Goal: Task Accomplishment & Management: Use online tool/utility

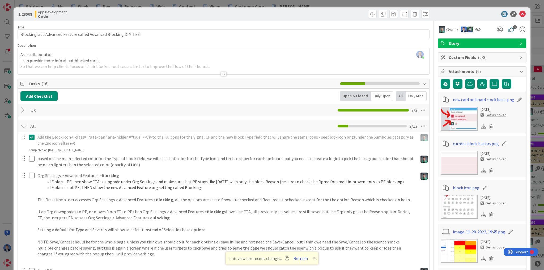
scroll to position [0, 714]
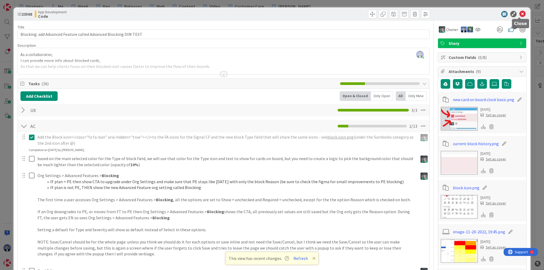
click at [522, 12] on div at bounding box center [479, 14] width 94 height 6
click at [519, 13] on icon at bounding box center [522, 14] width 6 height 6
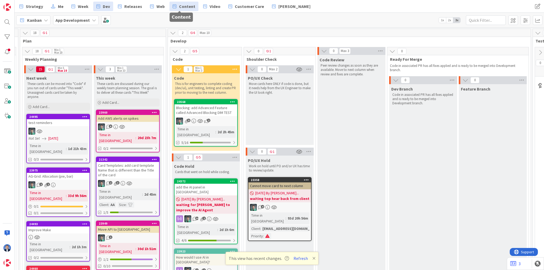
click at [182, 9] on span "Content" at bounding box center [187, 6] width 16 height 6
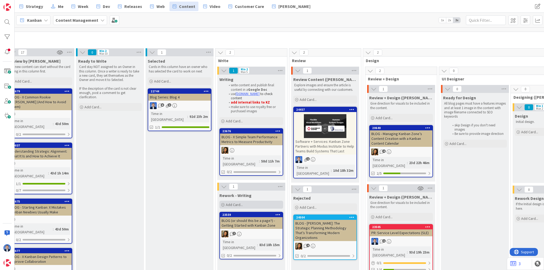
scroll to position [21, 231]
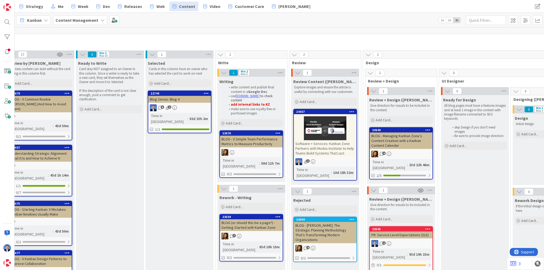
click at [324, 150] on div "Software + Services: Kanban Zone Partners with Modus Institute to Help Teams Bu…" at bounding box center [325, 148] width 63 height 16
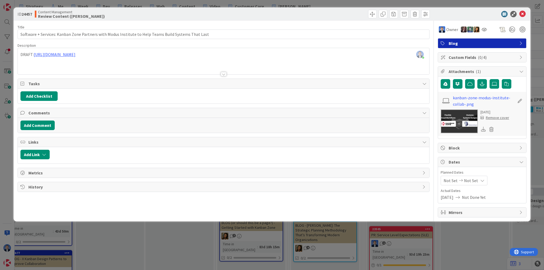
click at [227, 58] on div "Dimitri Ponomareff just joined DRAFT: https://docs.google.com/document/d/1QLUC9…" at bounding box center [223, 61] width 411 height 26
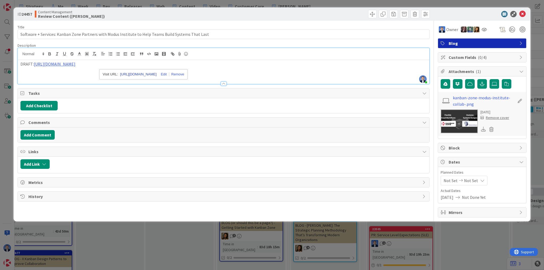
click at [136, 72] on link "https://docs.google.com/document/d/1QLUC9UURv6fKCkD1m7XUoSLRuYaa_BhJPvUTHFjl3EI…" at bounding box center [138, 74] width 36 height 7
click at [521, 15] on icon at bounding box center [522, 14] width 6 height 6
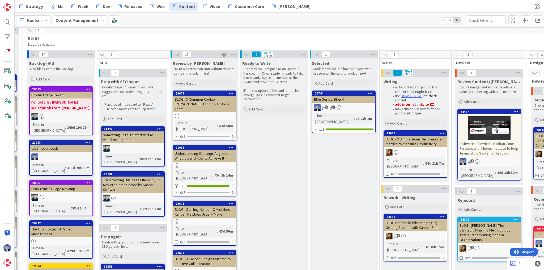
scroll to position [21, 45]
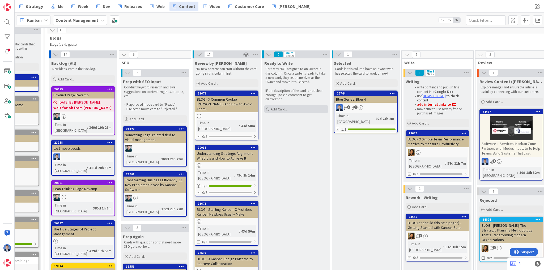
click at [288, 107] on div "Add Card..." at bounding box center [296, 109] width 64 height 8
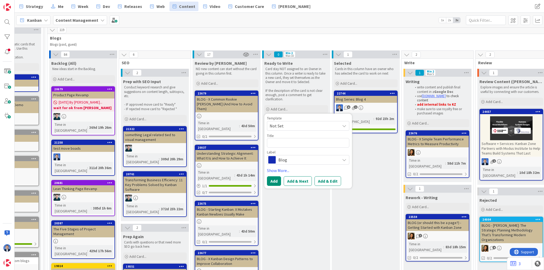
type textarea "x"
type textarea "9 Workflow Management Tools For Enterprise Organizations"
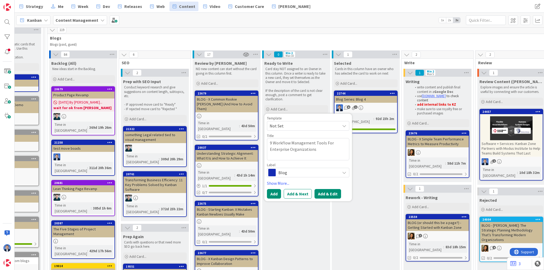
type textarea "x"
type textarea "9 Workflow Management Tools For Enterprise Organizations"
click at [324, 186] on button "Add & Edit" at bounding box center [327, 188] width 27 height 10
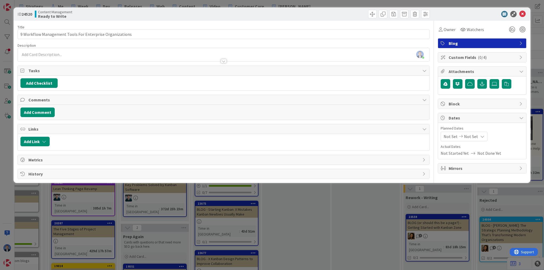
click at [95, 53] on div "[PERSON_NAME] just joined" at bounding box center [223, 54] width 411 height 13
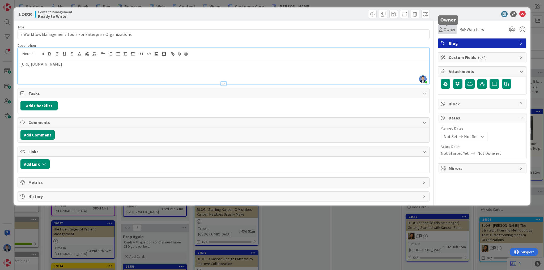
click at [445, 28] on span "Owner" at bounding box center [449, 29] width 12 height 6
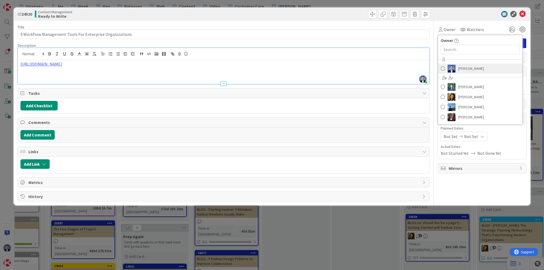
click at [460, 72] on span "[PERSON_NAME]" at bounding box center [471, 69] width 26 height 8
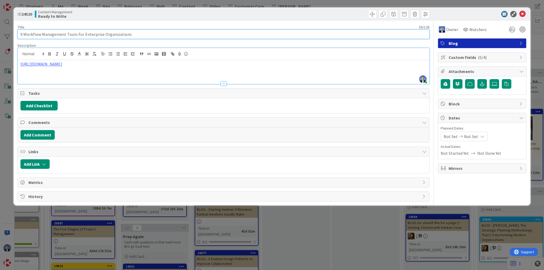
click at [149, 34] on input "9 Workflow Management Tools For Enterprise Organizations" at bounding box center [224, 34] width 412 height 10
type input "9 Workflow Management Tools For Enterprise Organizations (Ryan)"
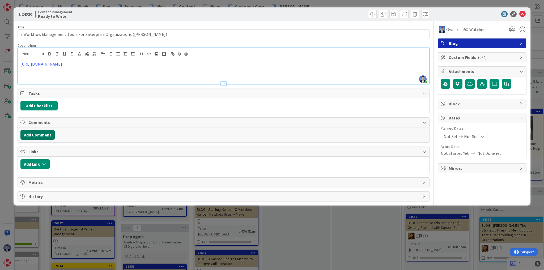
click at [40, 133] on button "Add Comment" at bounding box center [37, 135] width 34 height 10
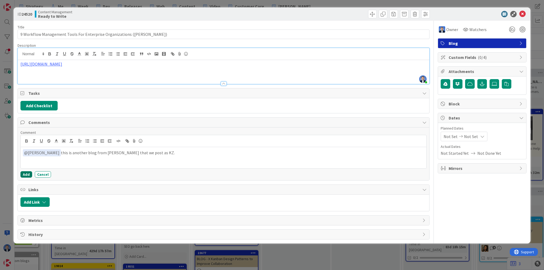
click at [28, 174] on button "Add" at bounding box center [26, 174] width 12 height 6
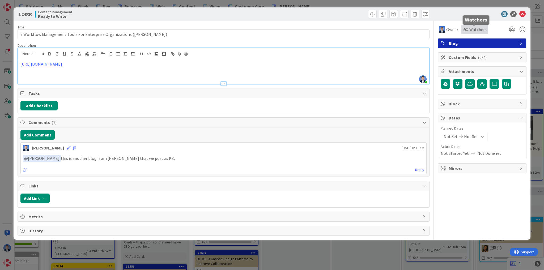
click at [479, 31] on span "Watchers" at bounding box center [477, 29] width 17 height 6
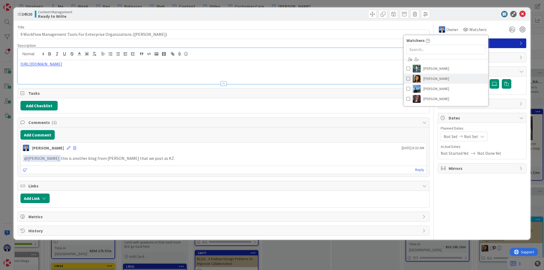
click at [440, 78] on span "[PERSON_NAME]" at bounding box center [436, 79] width 26 height 8
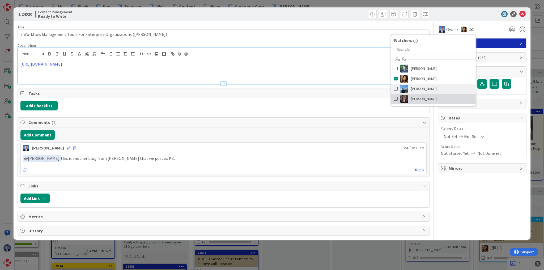
drag, startPoint x: 433, startPoint y: 98, endPoint x: 438, endPoint y: 92, distance: 7.4
click at [433, 98] on span "[PERSON_NAME]" at bounding box center [424, 99] width 26 height 8
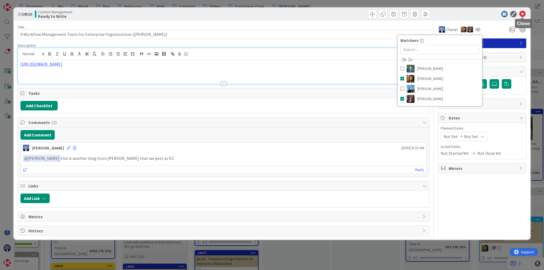
click at [521, 14] on icon at bounding box center [522, 14] width 6 height 6
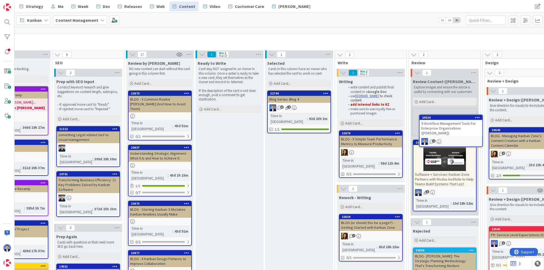
scroll to position [21, 113]
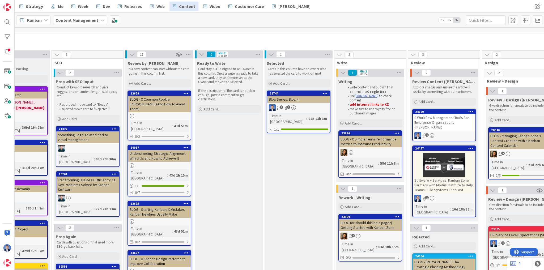
click at [440, 121] on div "9 Workflow Management Tools For Enterprise Organizations (Ryan)" at bounding box center [444, 122] width 63 height 16
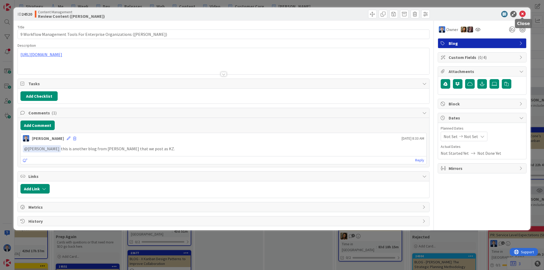
click at [524, 16] on icon at bounding box center [522, 14] width 6 height 6
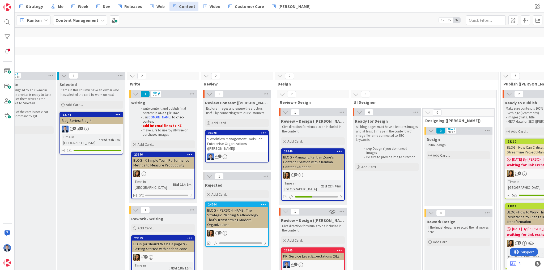
scroll to position [0, 320]
click at [243, 144] on div "9 Workflow Management Tools For Enterprise Organizations (Ryan)" at bounding box center [236, 143] width 63 height 16
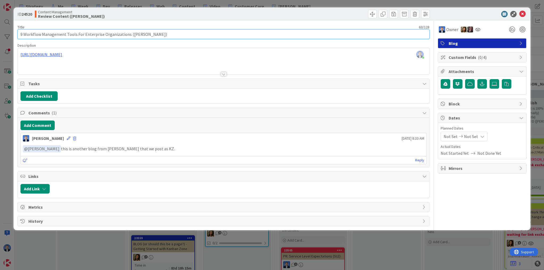
click at [136, 35] on input "9 Workflow Management Tools For Enterprise Organizations (Ryan)" at bounding box center [224, 34] width 412 height 10
type input "9 Workflow Management Tools For Enterprise Organizations (Ryan #3)"
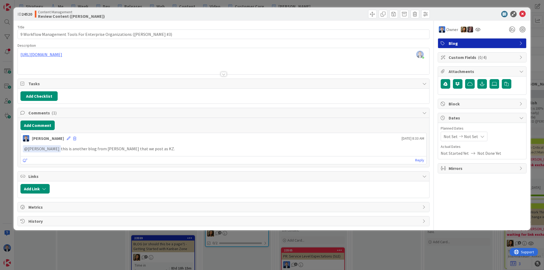
click at [522, 10] on div "ID 24520 Content Management Review Content (Toni)" at bounding box center [272, 13] width 517 height 13
click at [522, 12] on icon at bounding box center [522, 14] width 6 height 6
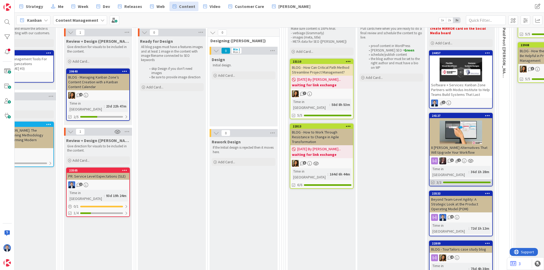
scroll to position [85, 534]
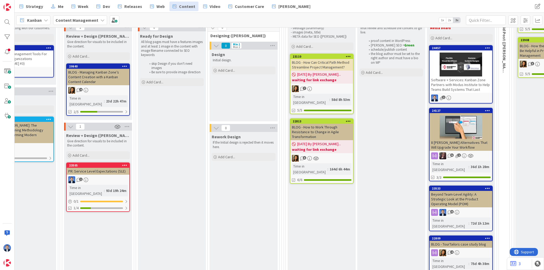
click at [467, 143] on div "8 Trello Alternatives That Will Upgrade Your Workflow" at bounding box center [460, 145] width 63 height 12
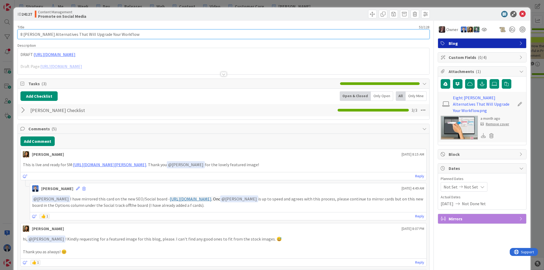
click at [140, 36] on input "8 Trello Alternatives That Will Upgrade Your Workflow" at bounding box center [224, 34] width 412 height 10
click at [128, 34] on input "8 Trello Alternatives That Will Upgrade Your Workflow (Ryan #2)" at bounding box center [224, 34] width 412 height 10
type input "8 Trello Alternatives That Will Upgrade Your Workflow (Ryan #1)"
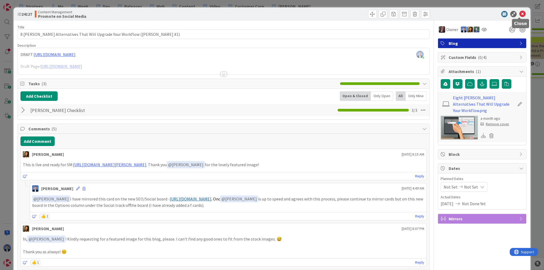
click at [519, 14] on icon at bounding box center [522, 14] width 6 height 6
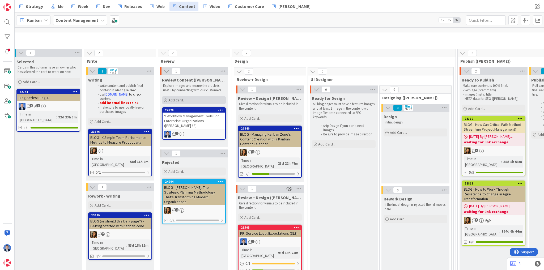
scroll to position [0, 363]
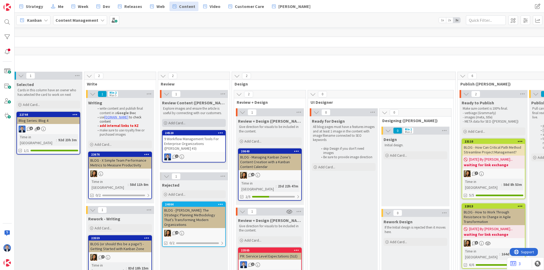
click at [175, 123] on span "Add Card..." at bounding box center [176, 123] width 17 height 5
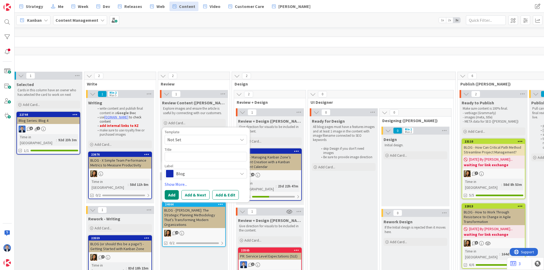
type textarea "x"
type textarea "The 13 Best Kanban Boards in 2025"
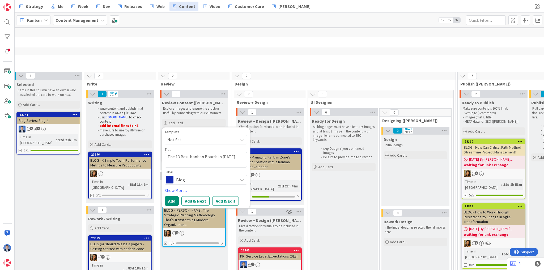
type textarea "x"
type textarea "The 13 Best Kanban Boards in 2025"
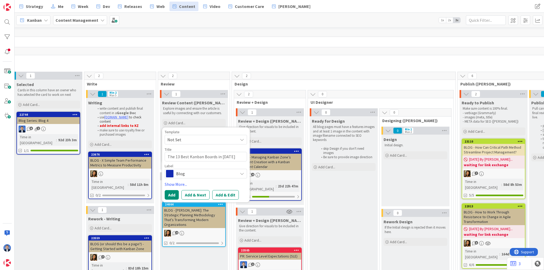
type textarea "x"
type textarea "The 13 Best Kanban Boards in 2025"
type textarea "x"
type textarea "The 13 Best Kanban Boards in 2025 ("
type textarea "x"
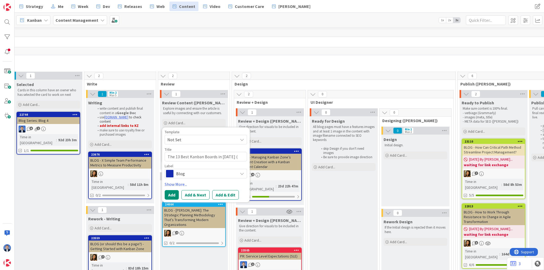
type textarea "The 13 Best Kanban Boards in 2025 (R"
type textarea "x"
type textarea "The 13 Best Kanban Boards in 2025 (Ra"
type textarea "x"
type textarea "The 13 Best Kanban Boards in 2025 (Ray"
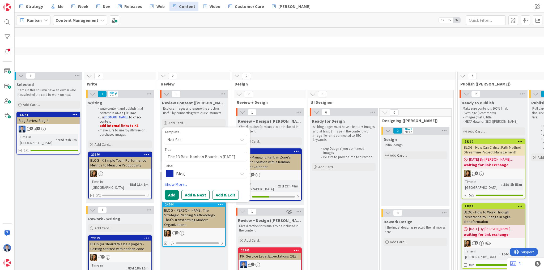
type textarea "x"
type textarea "The 13 Best Kanban Boards in 2025 (Ra"
type textarea "x"
type textarea "The 13 Best Kanban Boards in 2025 (R"
type textarea "x"
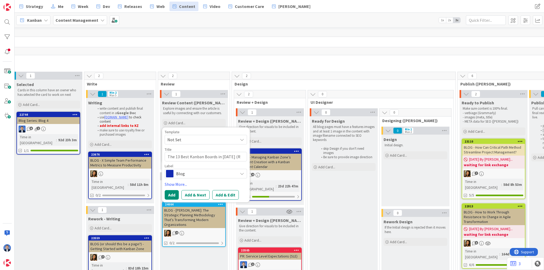
type textarea "The 13 Best Kanban Boards in 2025 (Ry"
type textarea "x"
type textarea "The 13 Best Kanban Boards in 2025 (Rya"
type textarea "x"
type textarea "The 13 Best Kanban Boards in 2025 (Ryan"
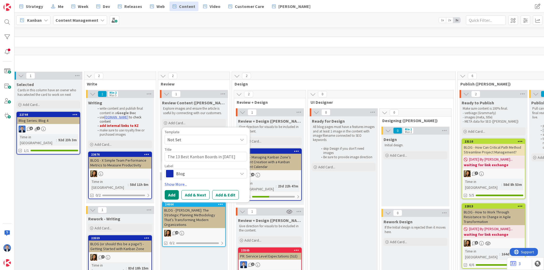
type textarea "x"
type textarea "The 13 Best Kanban Boards in 2025 (Ryan"
type textarea "x"
type textarea "The 13 Best Kanban Boards in 2025 (Ryan #"
type textarea "x"
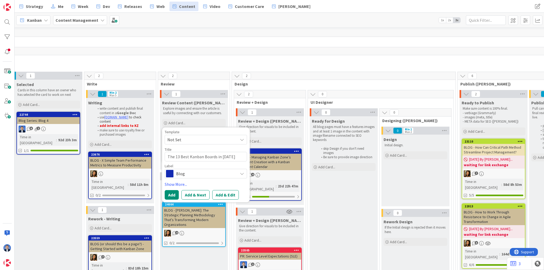
type textarea "The 13 Best Kanban Boards in 2025 (Ryan #2"
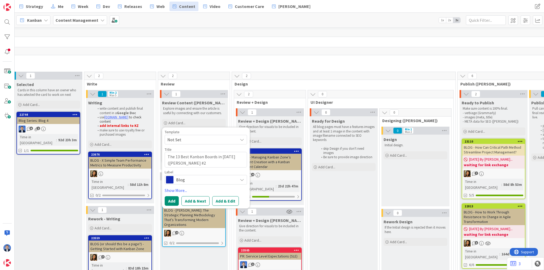
type textarea "x"
type textarea "The 13 Best Kanban Boards in 2025 (Ryan #2)"
click at [220, 106] on p "Explore images and ensure the article is useful by connecting with our customer…" at bounding box center [194, 110] width 62 height 9
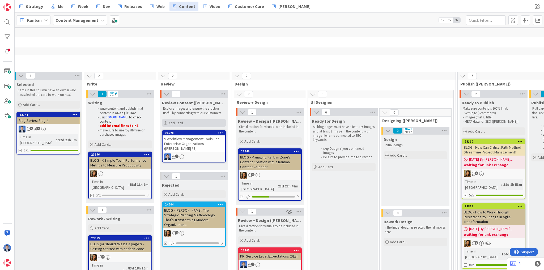
click at [200, 125] on div "Add Card..." at bounding box center [194, 123] width 64 height 8
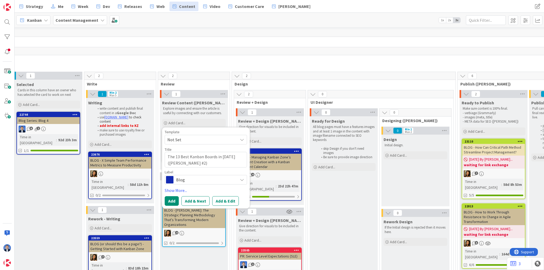
click at [220, 199] on button "Add & Edit" at bounding box center [225, 201] width 27 height 10
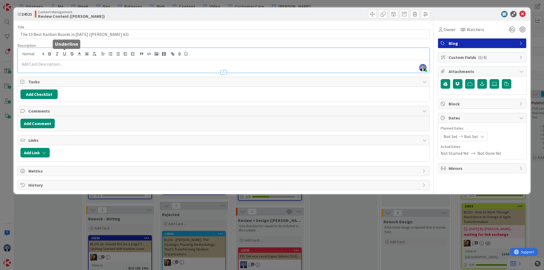
click at [67, 54] on div "[PERSON_NAME] just joined" at bounding box center [223, 60] width 411 height 24
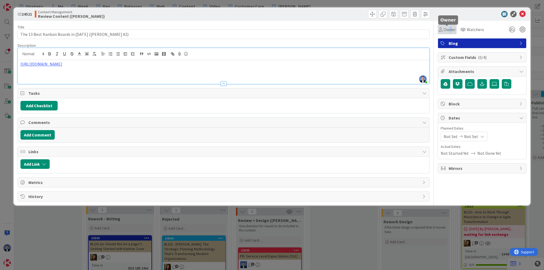
click at [450, 30] on span "Owner" at bounding box center [449, 29] width 12 height 6
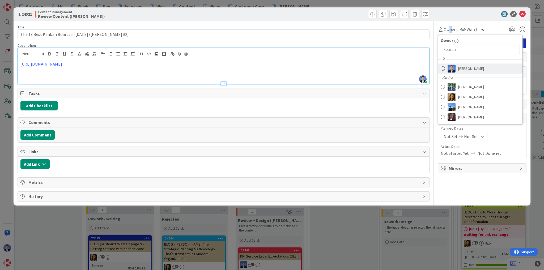
click at [460, 68] on span "[PERSON_NAME]" at bounding box center [471, 69] width 26 height 8
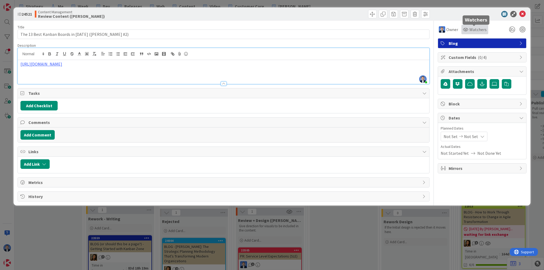
click at [473, 27] on span "Watchers" at bounding box center [477, 29] width 17 height 6
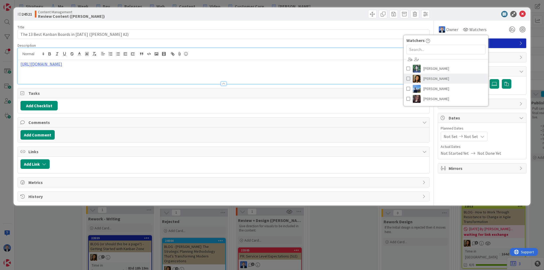
click at [434, 76] on span "[PERSON_NAME]" at bounding box center [436, 79] width 26 height 8
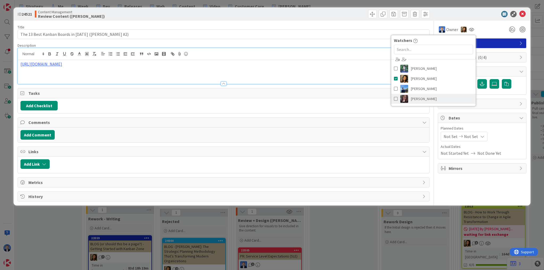
click at [435, 96] on span "[PERSON_NAME]" at bounding box center [424, 99] width 26 height 8
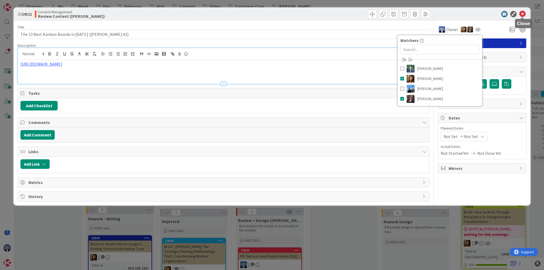
click at [521, 12] on icon at bounding box center [522, 14] width 6 height 6
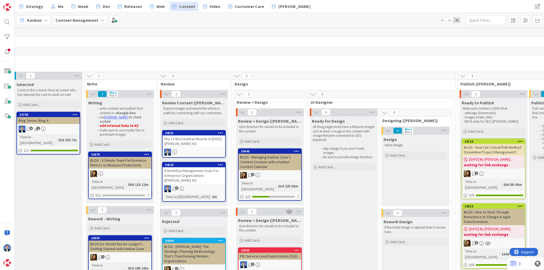
click at [205, 175] on div "9 Workflow Management Tools For Enterprise Organizations (Ryan #3)" at bounding box center [193, 175] width 63 height 16
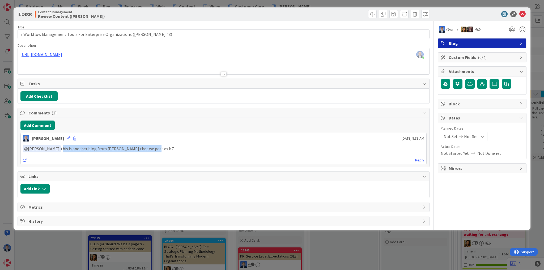
drag, startPoint x: 157, startPoint y: 149, endPoint x: 61, endPoint y: 147, distance: 95.3
click at [61, 147] on p "﻿ @ Christine Joy Leal ﻿ this is another blog from Ryan that we post as KZ." at bounding box center [223, 148] width 401 height 7
copy p "this is another blog from Ryan that we post as KZ."
drag, startPoint x: 521, startPoint y: 14, endPoint x: 490, endPoint y: 25, distance: 34.0
click at [521, 14] on icon at bounding box center [522, 14] width 6 height 6
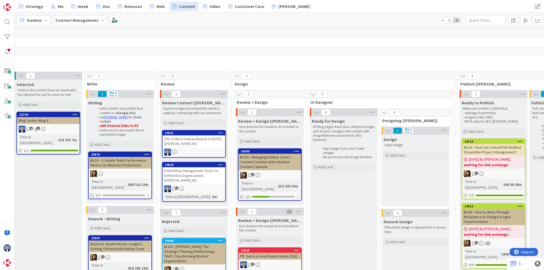
click at [191, 139] on div "The 13 Best Kanban Boards in 2025 (Ryan #2)" at bounding box center [193, 141] width 63 height 12
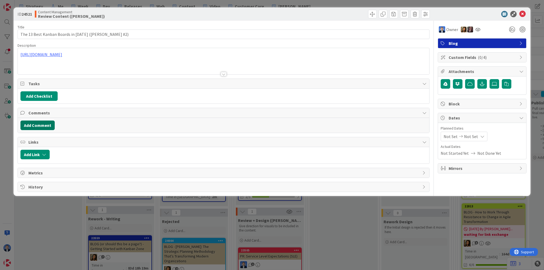
click at [43, 124] on button "Add Comment" at bounding box center [37, 126] width 34 height 10
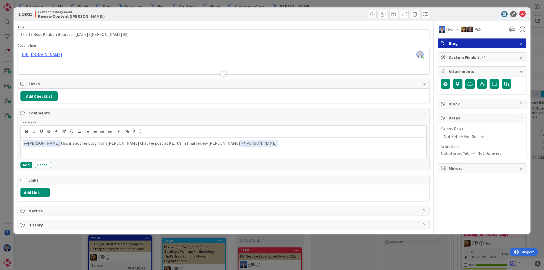
click at [189, 144] on p "﻿ @ Christine Joy Leal ﻿ this is another blog from Ryan that we post as KZ. It'…" at bounding box center [223, 143] width 401 height 7
click at [242, 143] on p "﻿ @ Christine Joy Leal ﻿ this is another blog from Ryan that we post as KZ. It'…" at bounding box center [223, 143] width 401 height 7
click at [25, 164] on button "Add" at bounding box center [26, 165] width 12 height 6
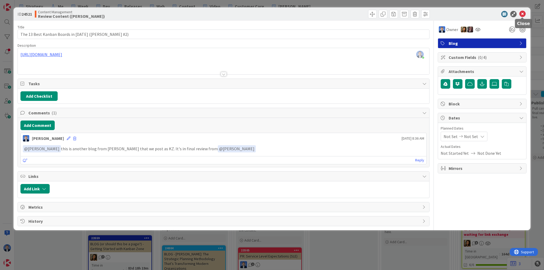
click at [521, 13] on icon at bounding box center [522, 14] width 6 height 6
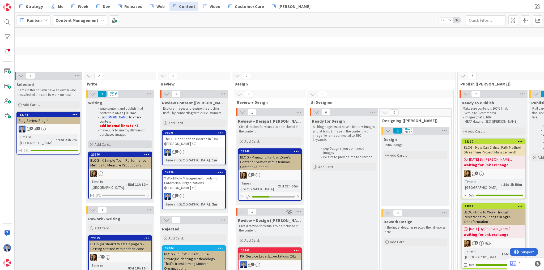
click at [106, 144] on span "Add Card..." at bounding box center [103, 144] width 17 height 5
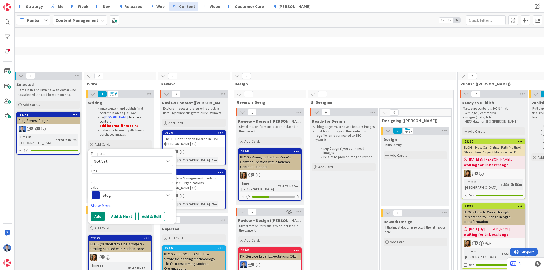
type textarea "x"
type textarea "Best Enterprise Project Management Software"
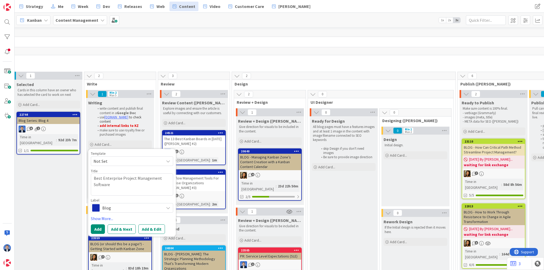
type textarea "x"
type textarea "Best Enterprise Project Management Software"
type textarea "x"
type textarea "Best Enterprise Project Management Software"
type textarea "x"
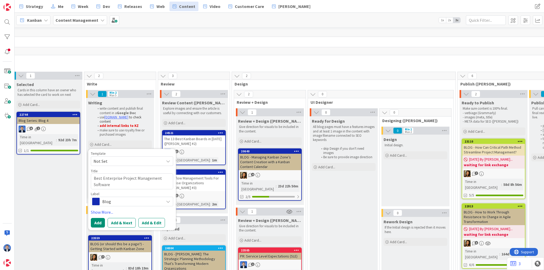
type textarea "Best Enterprise Project Management Software ("
type textarea "x"
type textarea "Best Enterprise Project Management Software (R"
type textarea "x"
type textarea "Best Enterprise Project Management Software (Ry"
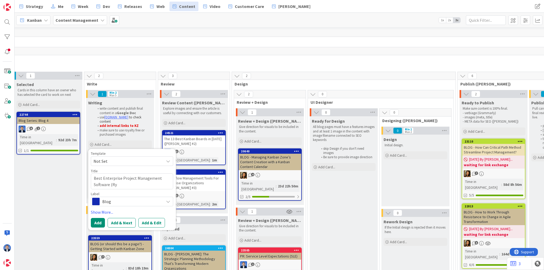
type textarea "x"
type textarea "Best Enterprise Project Management Software (Rya"
type textarea "x"
type textarea "Best Enterprise Project Management Software (Ryan"
type textarea "x"
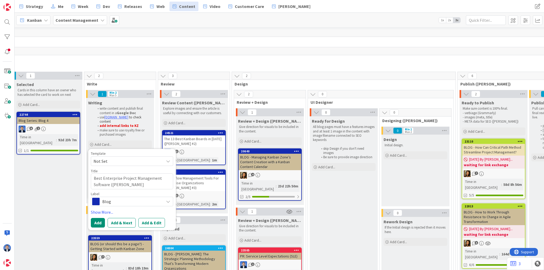
type textarea "Best Enterprise Project Management Software (Ryan"
type textarea "x"
type textarea "Best Enterprise Project Management Software (Ryan #"
type textarea "x"
type textarea "Best Enterprise Project Management Software (Ryan #4"
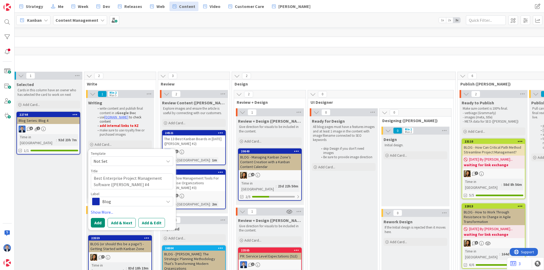
type textarea "x"
type textarea "Best Enterprise Project Management Software (Ryan #4)"
click at [148, 224] on button "Add & Edit" at bounding box center [151, 223] width 27 height 10
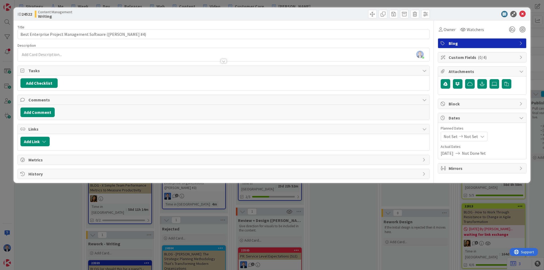
click at [70, 54] on div "[PERSON_NAME] just joined" at bounding box center [223, 54] width 411 height 13
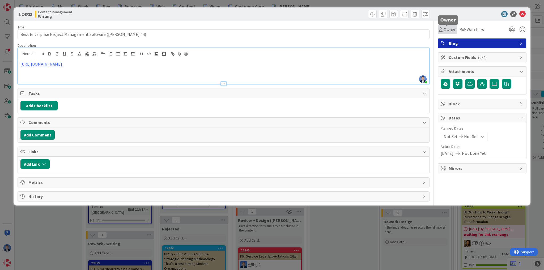
click at [446, 28] on span "Owner" at bounding box center [449, 29] width 12 height 6
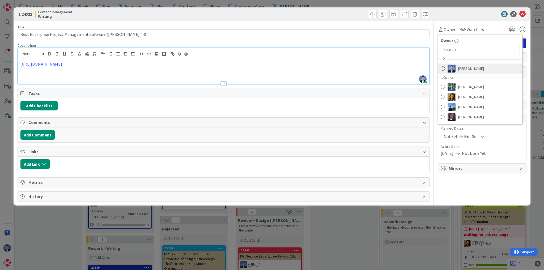
click at [464, 69] on span "[PERSON_NAME]" at bounding box center [471, 69] width 26 height 8
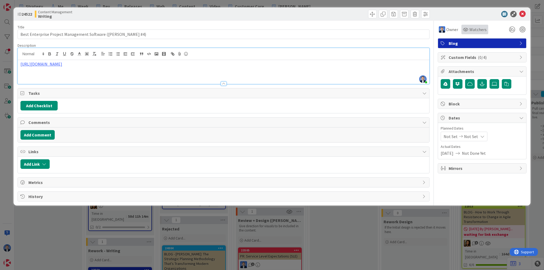
click at [480, 25] on div "Watchers" at bounding box center [474, 30] width 27 height 10
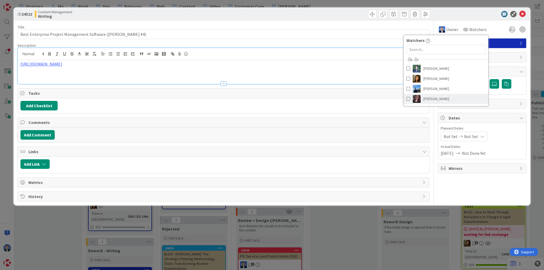
drag, startPoint x: 433, startPoint y: 98, endPoint x: 432, endPoint y: 94, distance: 4.1
click at [432, 98] on span "[PERSON_NAME]" at bounding box center [436, 99] width 26 height 8
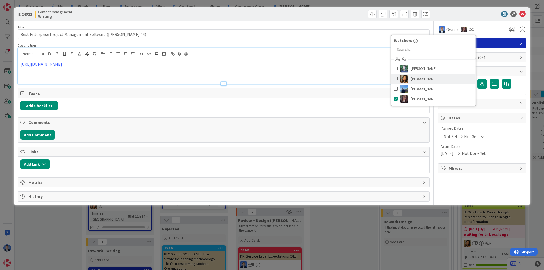
click at [431, 75] on span "[PERSON_NAME]" at bounding box center [424, 79] width 26 height 8
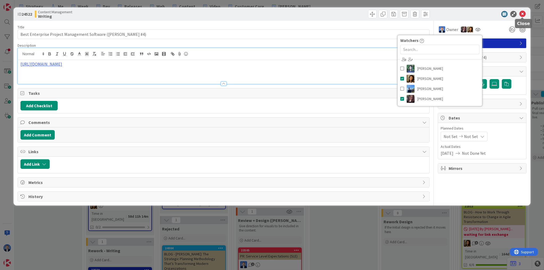
click at [520, 14] on icon at bounding box center [522, 14] width 6 height 6
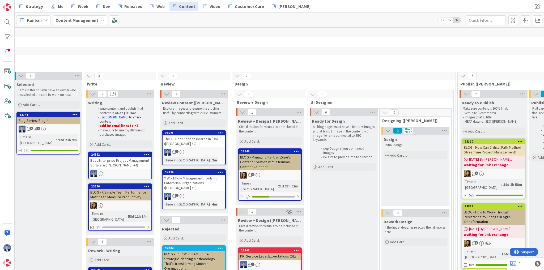
click at [380, 64] on p "Blogs (paid, guest)" at bounding box center [207, 66] width 948 height 4
click at [201, 143] on div "The 13 Best Kanban Boards in 2025 (Ryan #2)" at bounding box center [193, 141] width 63 height 12
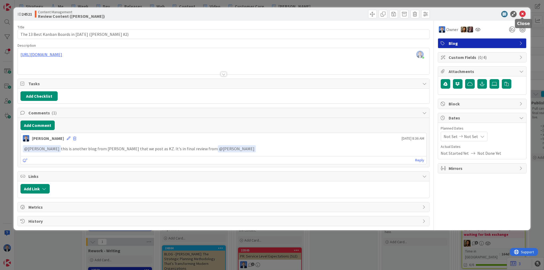
click at [522, 13] on icon at bounding box center [522, 14] width 6 height 6
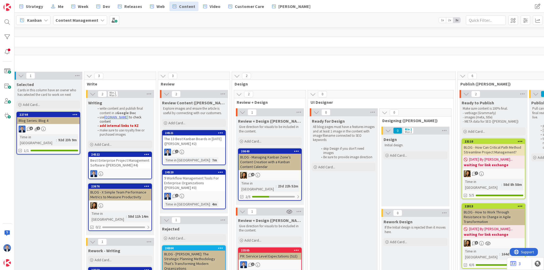
click at [175, 178] on div "9 Workflow Management Tools For Enterprise Organizations (Ryan #3)" at bounding box center [193, 183] width 63 height 16
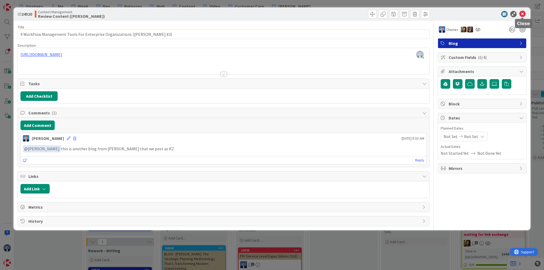
drag, startPoint x: 523, startPoint y: 14, endPoint x: 518, endPoint y: 16, distance: 6.0
click at [523, 14] on icon at bounding box center [522, 14] width 6 height 6
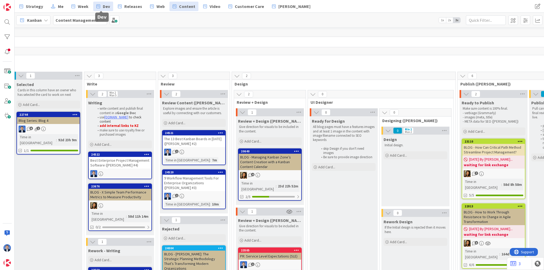
click at [98, 5] on link "Dev" at bounding box center [103, 7] width 20 height 10
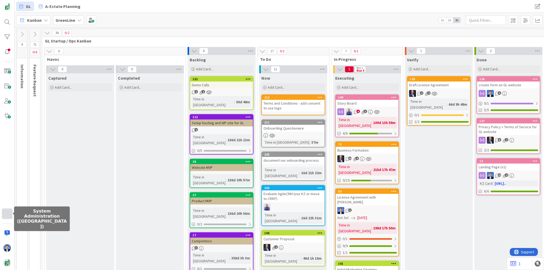
click at [7, 215] on div at bounding box center [7, 213] width 11 height 11
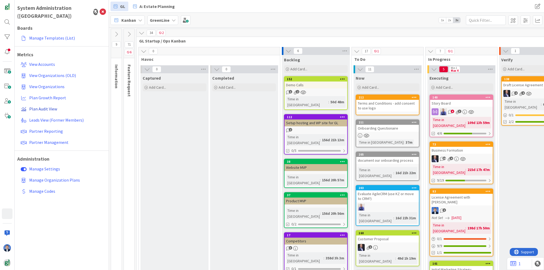
click at [44, 106] on span "Plan Audit View" at bounding box center [43, 108] width 28 height 5
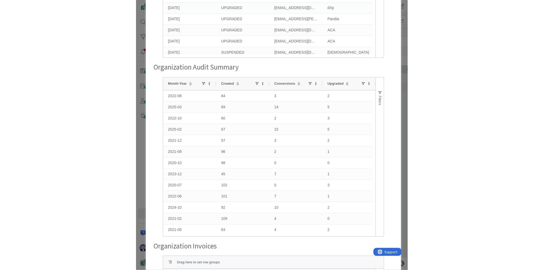
scroll to position [127, 0]
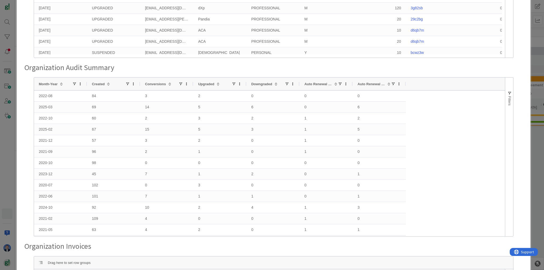
click at [6, 135] on div "Organization Audit Detail Drag here to set row groups Drag here to set column l…" at bounding box center [272, 135] width 544 height 270
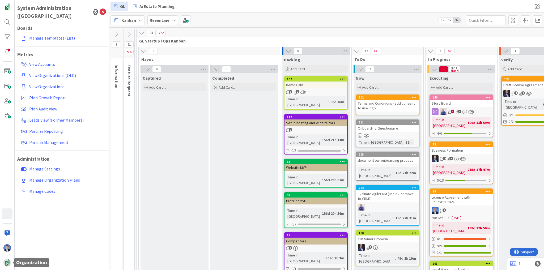
drag, startPoint x: 9, startPoint y: 263, endPoint x: 17, endPoint y: 233, distance: 30.8
click at [9, 263] on img at bounding box center [6, 262] width 7 height 7
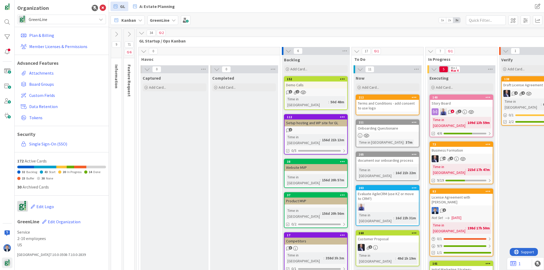
click at [48, 20] on span "GreenLine" at bounding box center [61, 19] width 65 height 7
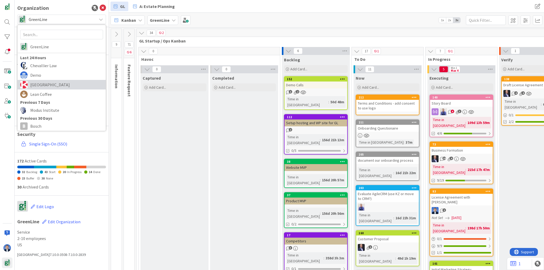
click at [44, 88] on span "[GEOGRAPHIC_DATA]" at bounding box center [66, 85] width 73 height 8
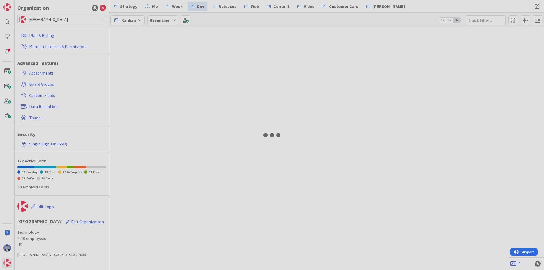
click at [102, 8] on div at bounding box center [272, 135] width 544 height 270
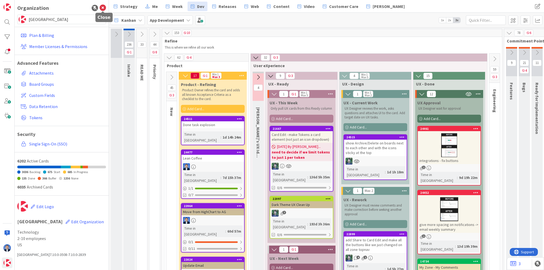
click at [104, 8] on icon at bounding box center [103, 8] width 6 height 6
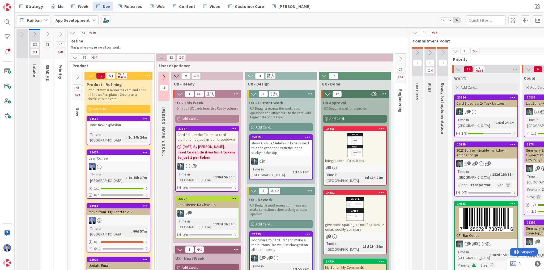
click at [83, 22] on b "App Development" at bounding box center [72, 20] width 34 height 5
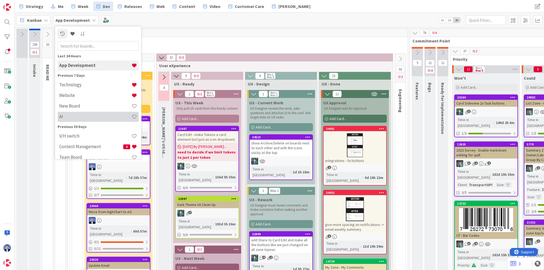
click at [83, 115] on h4 "AI" at bounding box center [95, 116] width 72 height 5
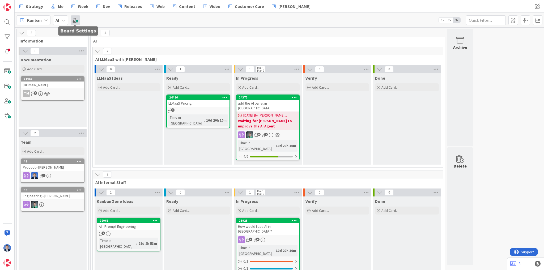
click at [77, 20] on span at bounding box center [76, 20] width 10 height 10
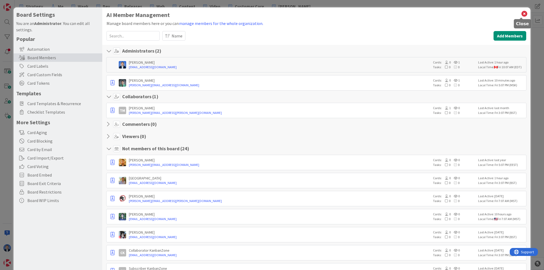
click at [521, 15] on icon at bounding box center [524, 13] width 7 height 7
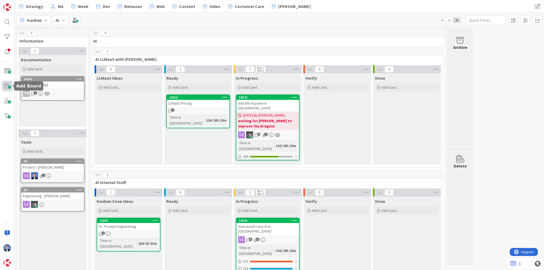
click at [8, 86] on span at bounding box center [7, 86] width 11 height 11
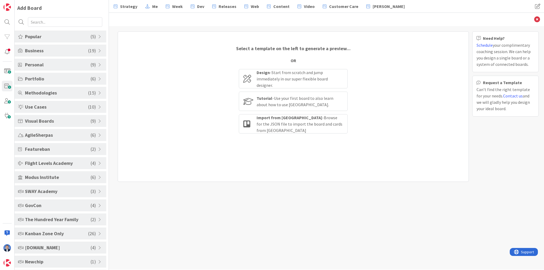
click at [56, 37] on span "Popular" at bounding box center [58, 36] width 66 height 7
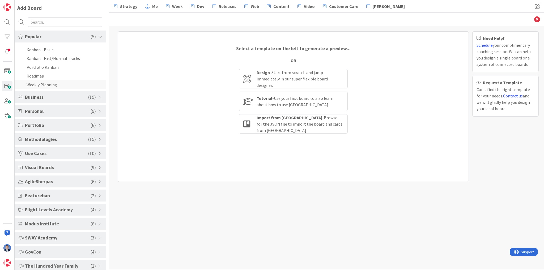
click at [45, 85] on li "Weekly Planning" at bounding box center [61, 84] width 92 height 9
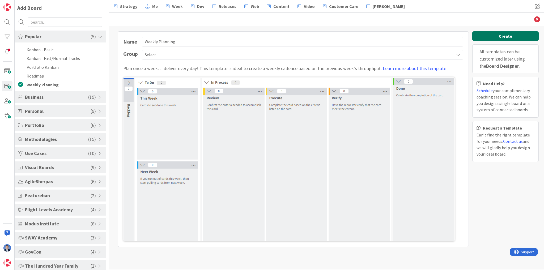
click at [517, 37] on button "Create" at bounding box center [505, 36] width 66 height 10
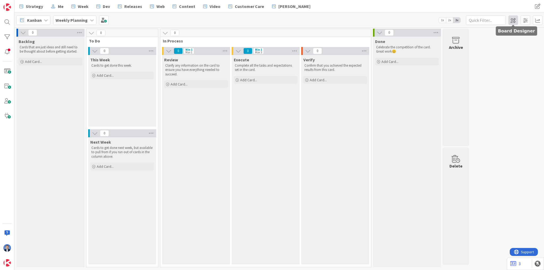
click at [514, 21] on span at bounding box center [513, 20] width 10 height 10
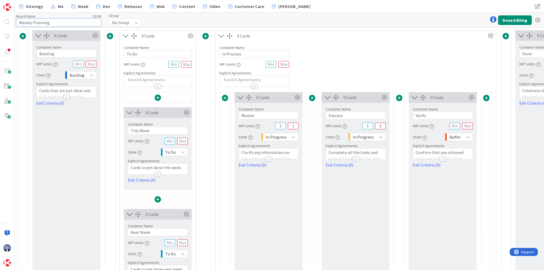
click at [59, 23] on input "Weekly Planning" at bounding box center [58, 23] width 85 height 8
type input "E"
paste input "[PERSON_NAME]"
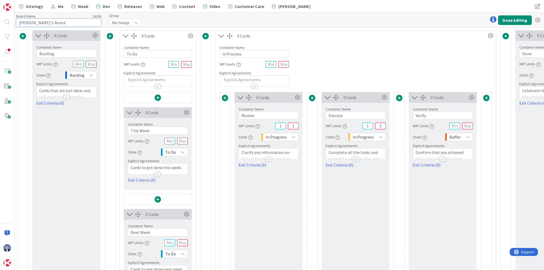
type input "[PERSON_NAME]'s Board"
click at [128, 22] on span "No Group" at bounding box center [120, 22] width 17 height 7
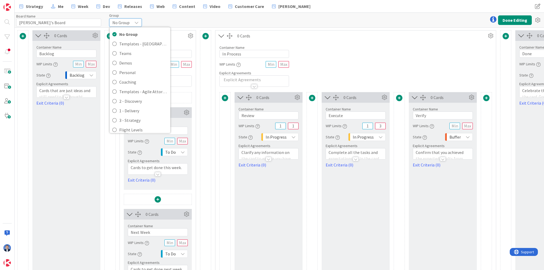
drag, startPoint x: 58, startPoint y: 128, endPoint x: 56, endPoint y: 125, distance: 3.8
click at [58, 128] on div "0 Cards Container Name 7 / 64 Backlog WIP Limits State Backlog Explicit Agreeme…" at bounding box center [66, 168] width 68 height 277
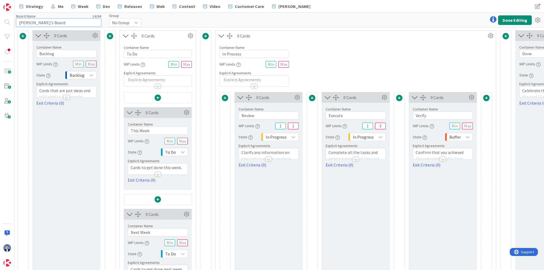
click at [31, 22] on input "[PERSON_NAME]'s Board" at bounding box center [58, 23] width 85 height 8
click at [20, 21] on input "[PERSON_NAME]'s Board" at bounding box center [58, 23] width 85 height 8
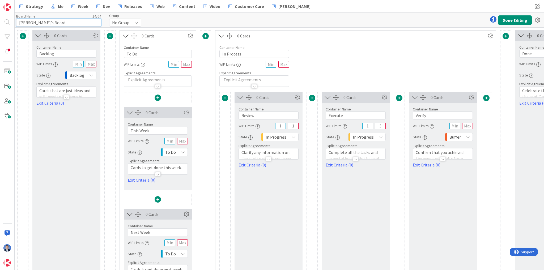
click at [20, 21] on input "[PERSON_NAME]'s Board" at bounding box center [58, 23] width 85 height 8
click at [68, 21] on input "[PERSON_NAME]'s Board" at bounding box center [58, 23] width 85 height 8
click at [126, 21] on span "No Group" at bounding box center [120, 22] width 17 height 7
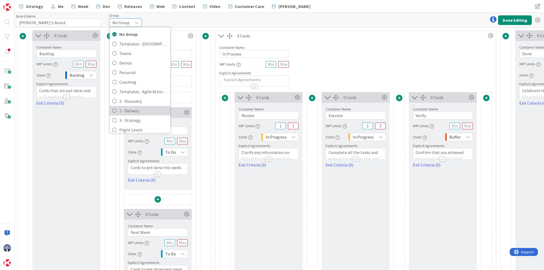
click at [134, 111] on span "1 - Delivery" at bounding box center [143, 111] width 48 height 8
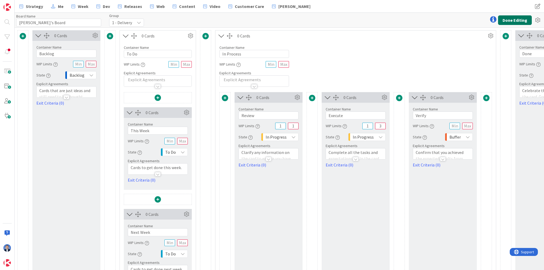
click at [514, 22] on button "Done Editing" at bounding box center [515, 20] width 34 height 10
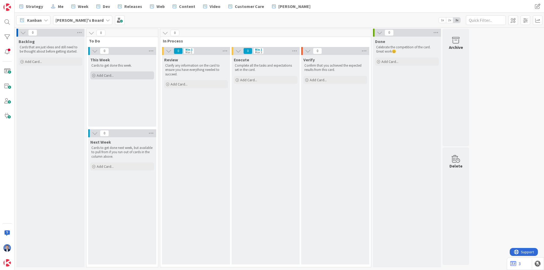
click at [122, 72] on div "Add Card..." at bounding box center [122, 75] width 64 height 8
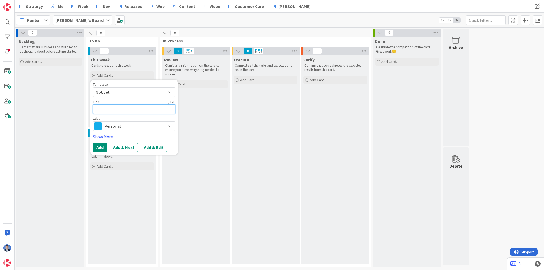
click at [118, 109] on textarea at bounding box center [134, 109] width 82 height 10
paste textarea "Maintain Weekly Funnel Metrics Tracker"
type textarea "x"
type textarea "Maintain Weekly Funnel Metrics Tracker"
click at [124, 126] on span "Personal" at bounding box center [133, 125] width 59 height 7
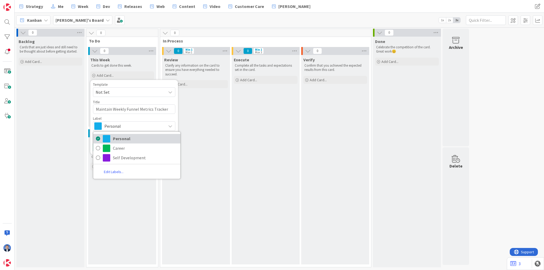
click at [127, 134] on link "Personal" at bounding box center [136, 139] width 87 height 10
type textarea "x"
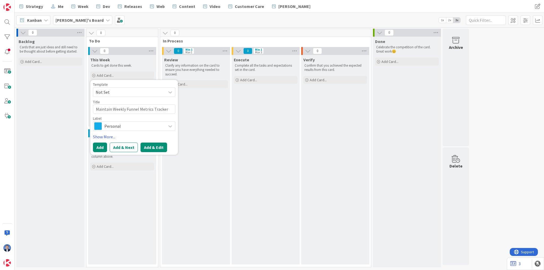
click at [155, 147] on button "Add & Edit" at bounding box center [153, 148] width 27 height 10
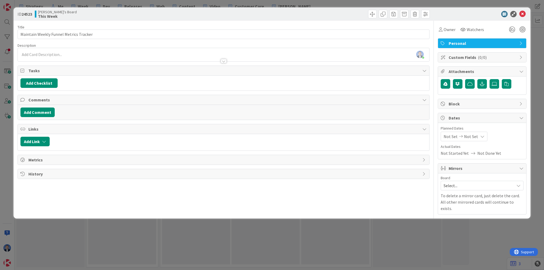
click at [37, 56] on div at bounding box center [223, 59] width 411 height 6
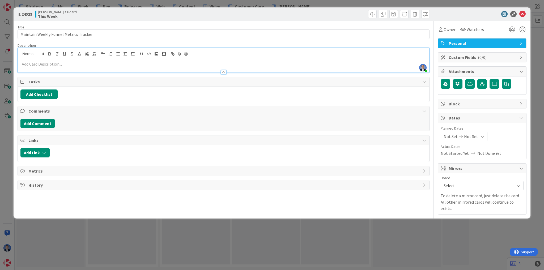
click at [46, 64] on p at bounding box center [223, 64] width 406 height 6
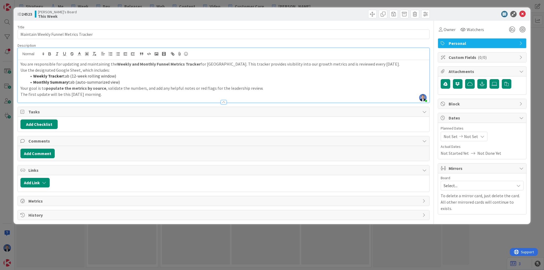
click at [135, 83] on li "Monthly Summary tab (auto-summarized view)" at bounding box center [227, 82] width 400 height 6
click at [133, 81] on li "Monthly Summary tab (auto-summarized view)" at bounding box center [227, 82] width 400 height 6
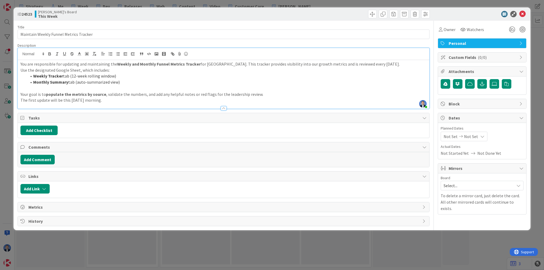
click at [20, 71] on div "You are responsible for updating and maintaining the Weekly and Monthly Funnel …" at bounding box center [223, 84] width 411 height 49
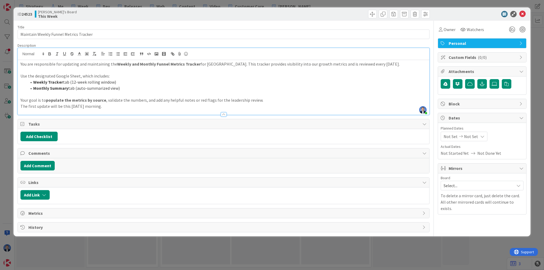
click at [274, 102] on p "Your goal is to populate the metrics by source , validate the numbers, and add …" at bounding box center [223, 100] width 406 height 6
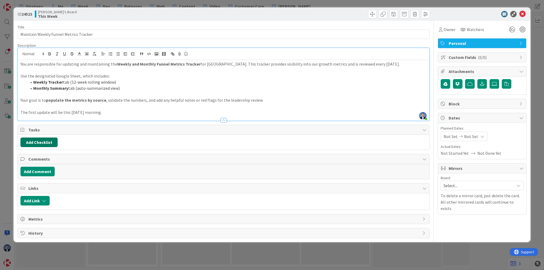
click at [38, 140] on button "Add Checklist" at bounding box center [38, 143] width 37 height 10
type input "Weekly"
click at [32, 182] on button "Add" at bounding box center [30, 180] width 14 height 10
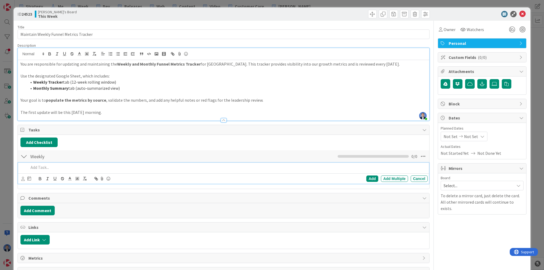
click at [37, 167] on p at bounding box center [227, 167] width 397 height 6
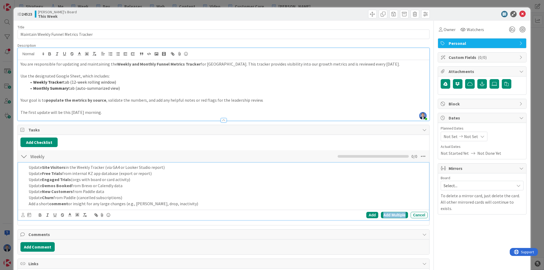
click at [395, 213] on div "Add Multiple" at bounding box center [394, 215] width 27 height 6
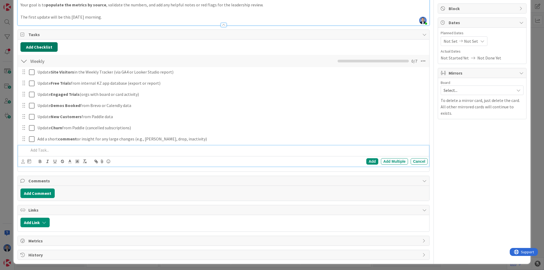
click at [35, 45] on button "Add Checklist" at bounding box center [38, 47] width 37 height 10
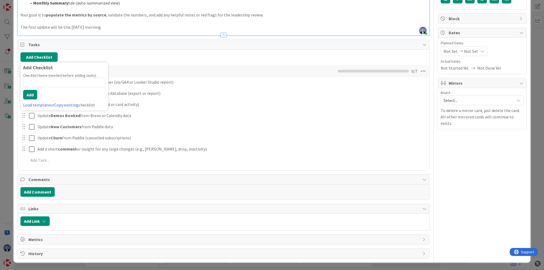
scroll to position [84, 0]
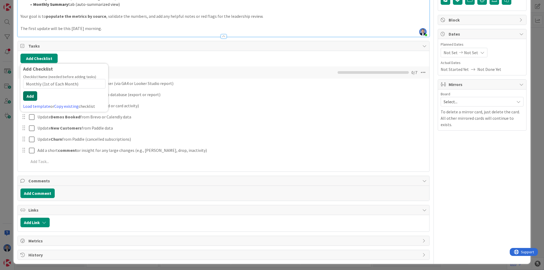
type input "Monthly (1st of Each Month)"
click at [33, 94] on button "Add" at bounding box center [30, 96] width 14 height 10
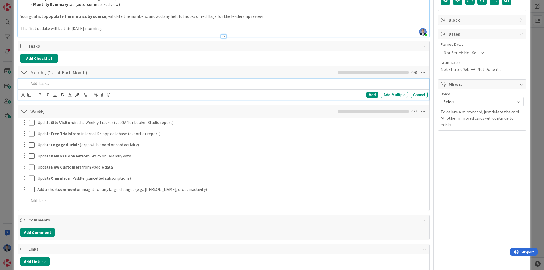
click at [51, 80] on div at bounding box center [227, 83] width 401 height 9
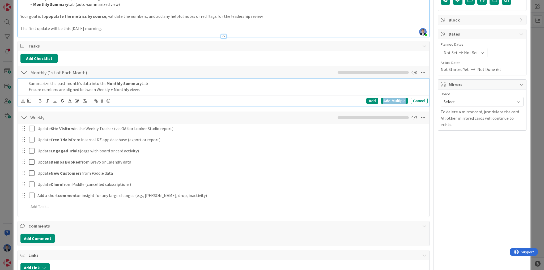
click at [393, 101] on div "Add Multiple" at bounding box center [394, 101] width 27 height 6
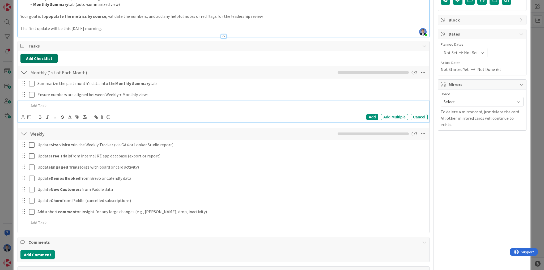
click at [43, 61] on button "Add Checklist" at bounding box center [38, 59] width 37 height 10
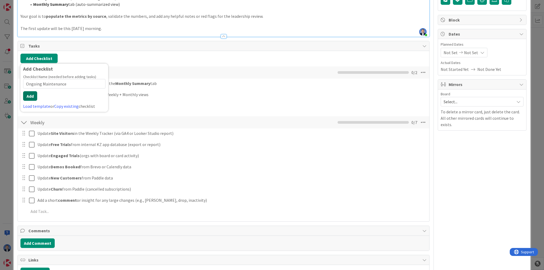
type input "Ongoing Maintenance"
click at [29, 95] on button "Add" at bounding box center [30, 96] width 14 height 10
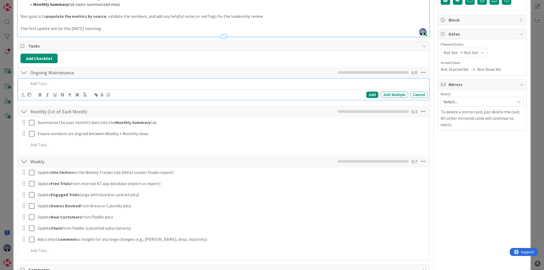
click at [49, 85] on p at bounding box center [227, 83] width 397 height 6
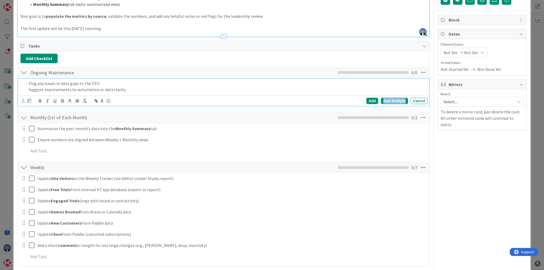
click at [392, 101] on div "Add Multiple" at bounding box center [394, 101] width 27 height 6
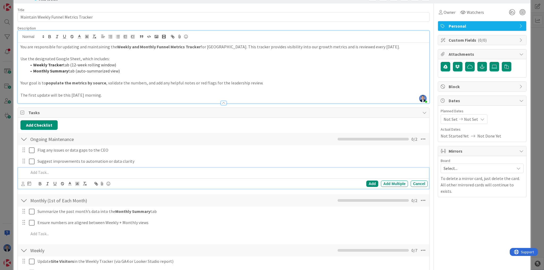
scroll to position [0, 0]
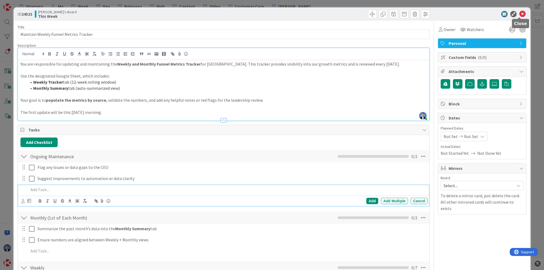
click at [520, 15] on icon at bounding box center [522, 14] width 6 height 6
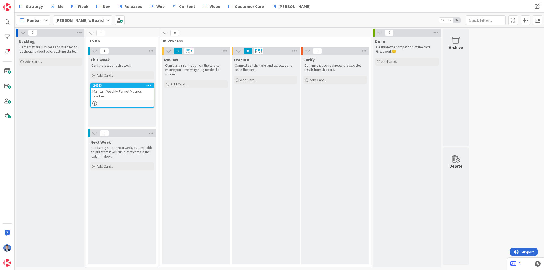
click at [70, 20] on b "[PERSON_NAME]'s Board" at bounding box center [79, 20] width 48 height 5
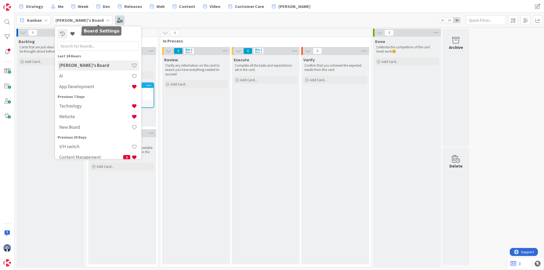
click at [115, 18] on span at bounding box center [120, 20] width 10 height 10
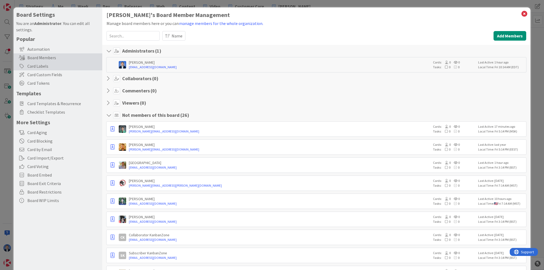
click at [46, 65] on div "Card Labels" at bounding box center [58, 66] width 89 height 8
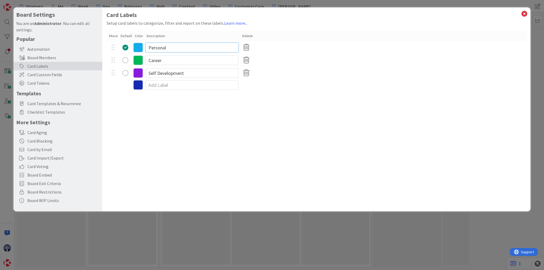
click at [152, 50] on input "Personal" at bounding box center [191, 48] width 93 height 10
type input "Admin"
click at [178, 58] on input "Career" at bounding box center [191, 60] width 93 height 10
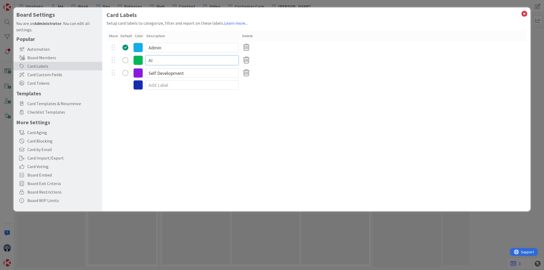
type input "AI"
click at [177, 73] on input "Self Development" at bounding box center [191, 73] width 93 height 10
type input "I"
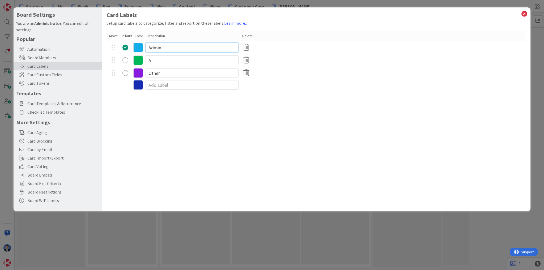
click at [156, 46] on input "Admin" at bounding box center [191, 48] width 93 height 10
click at [155, 46] on input "Admin" at bounding box center [191, 48] width 93 height 10
click at [153, 78] on input "Other" at bounding box center [191, 73] width 93 height 10
click at [153, 77] on input "Other" at bounding box center [191, 73] width 93 height 10
type input "Research"
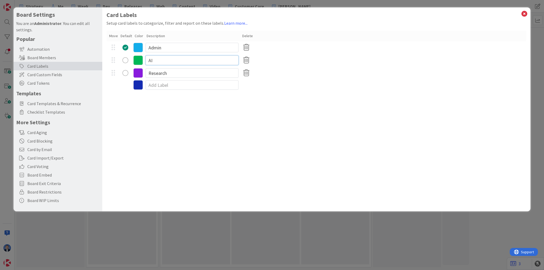
click at [157, 59] on input "AI" at bounding box center [191, 60] width 93 height 10
click at [160, 62] on input "Contant" at bounding box center [191, 60] width 93 height 10
click at [159, 61] on input "Contant" at bounding box center [191, 60] width 93 height 10
type input "Content"
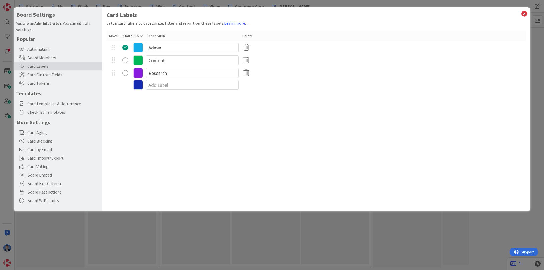
click at [138, 46] on icon at bounding box center [138, 48] width 10 height 10
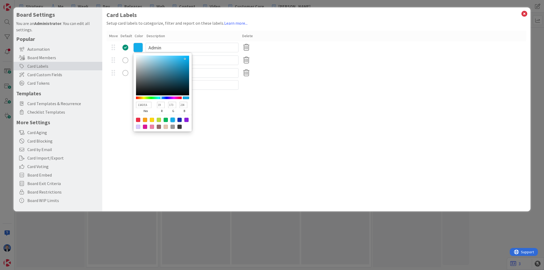
click at [174, 121] on div at bounding box center [172, 120] width 4 height 4
drag, startPoint x: 237, startPoint y: 109, endPoint x: 191, endPoint y: 79, distance: 55.1
click at [237, 109] on div "Card Labels Setup card labels to categorize, filter and report on these labels.…" at bounding box center [316, 109] width 428 height 204
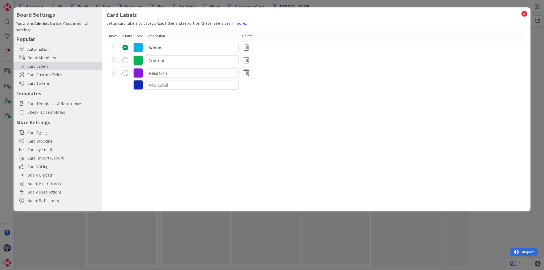
click at [136, 60] on icon at bounding box center [138, 60] width 10 height 10
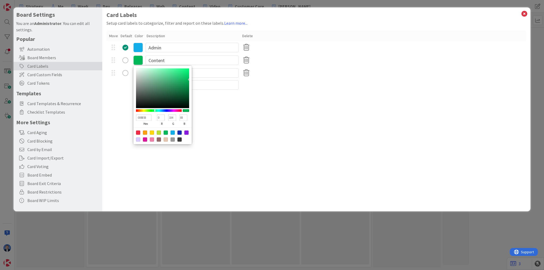
click at [108, 73] on div at bounding box center [112, 73] width 13 height 8
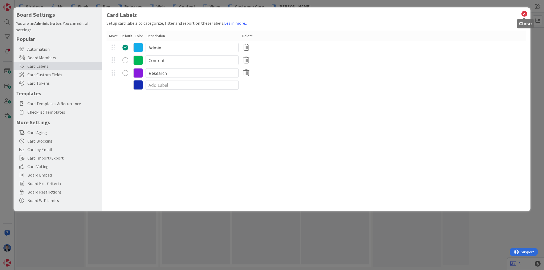
click at [522, 15] on icon at bounding box center [524, 13] width 7 height 7
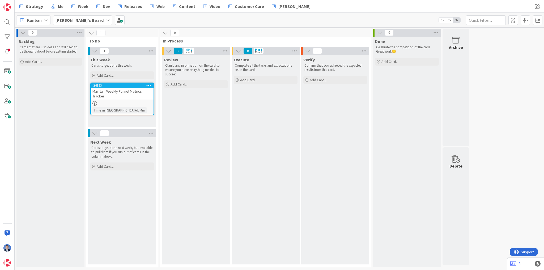
click at [136, 92] on div "Maintain Weekly Funnel Metrics Tracker" at bounding box center [122, 94] width 63 height 12
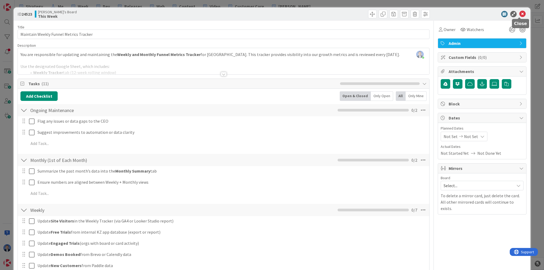
click at [519, 15] on icon at bounding box center [522, 14] width 6 height 6
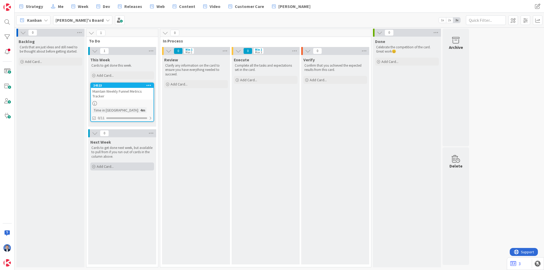
click at [102, 168] on span "Add Card..." at bounding box center [105, 166] width 17 height 5
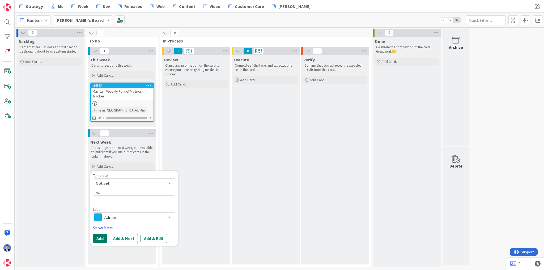
click at [100, 237] on button "Add" at bounding box center [100, 239] width 14 height 10
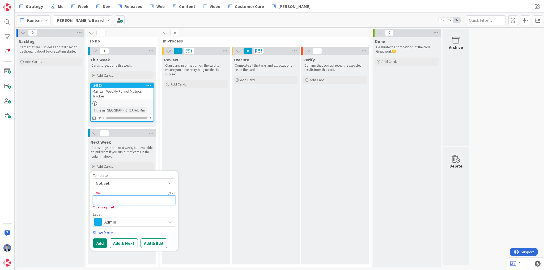
click at [112, 202] on textarea at bounding box center [134, 200] width 82 height 10
paste textarea "Daily Social Listening & Engagement for Kanban Mentions"
type textarea "x"
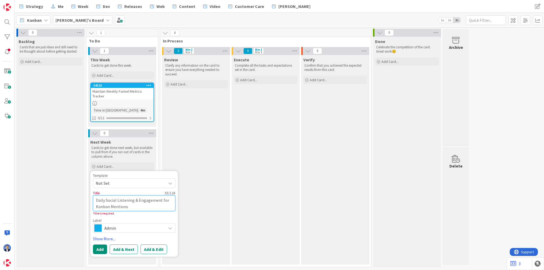
type textarea "Daily Social Listening & Engagement for Kanban Mentions"
click at [156, 248] on button "Add & Edit" at bounding box center [153, 249] width 27 height 10
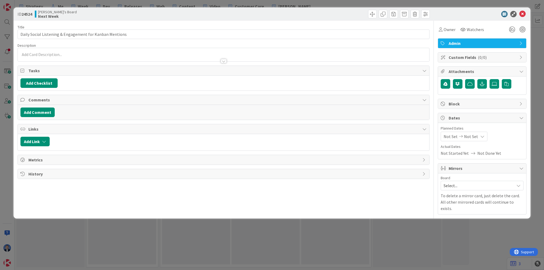
click at [54, 51] on p at bounding box center [223, 54] width 406 height 6
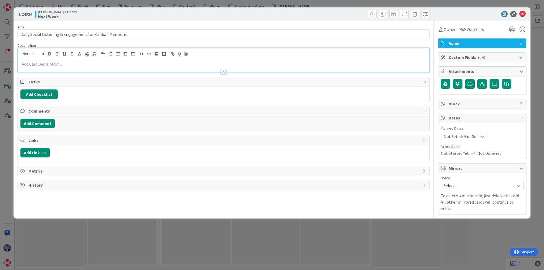
click at [50, 64] on p at bounding box center [223, 64] width 406 height 6
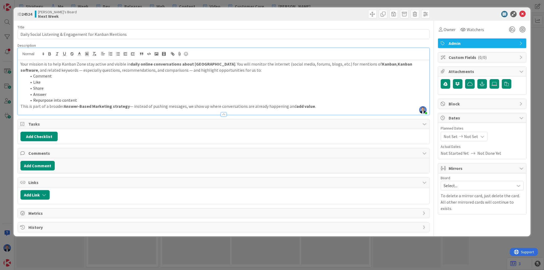
click at [21, 107] on p "This is part of a broader Answer-Based Marketing strategy — instead of pushing …" at bounding box center [223, 106] width 406 height 6
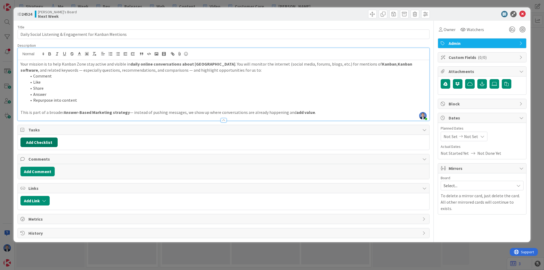
click at [40, 141] on button "Add Checklist" at bounding box center [38, 143] width 37 height 10
type input "Daily ([DATE]–[DATE])"
click at [34, 179] on button "Add" at bounding box center [30, 180] width 14 height 10
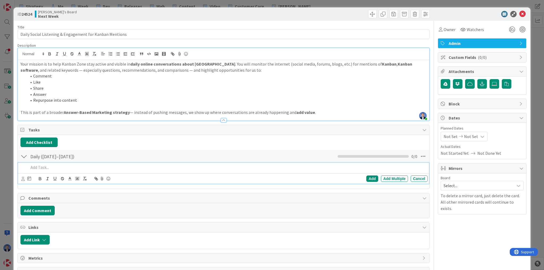
drag, startPoint x: 41, startPoint y: 168, endPoint x: 49, endPoint y: 169, distance: 8.8
click at [41, 168] on p at bounding box center [227, 167] width 397 height 6
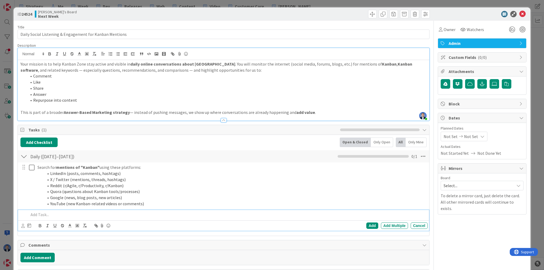
click at [41, 214] on p at bounding box center [227, 215] width 397 height 6
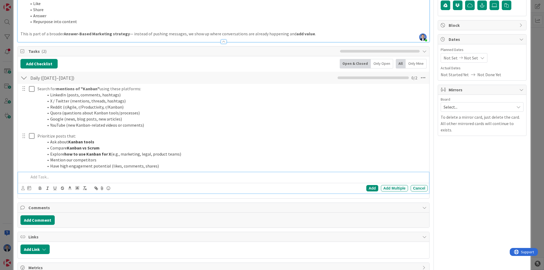
scroll to position [85, 0]
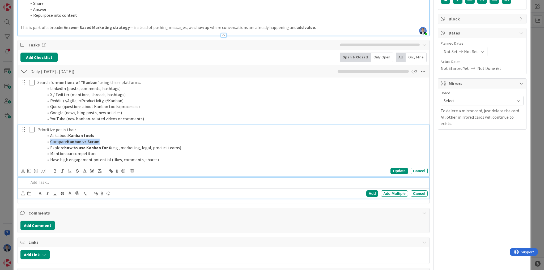
drag, startPoint x: 101, startPoint y: 141, endPoint x: 31, endPoint y: 141, distance: 69.8
click at [31, 141] on div "Prioritize posts that: Ask about Kanban tools Compare Kanban vs Scrum Explore h…" at bounding box center [223, 144] width 407 height 39
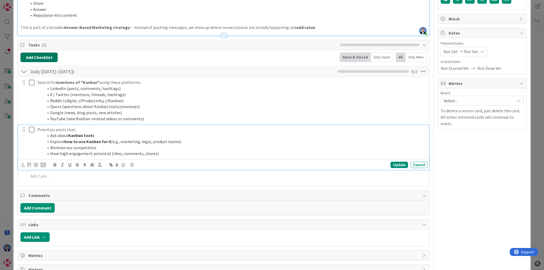
click at [46, 58] on button "Add Checklist" at bounding box center [38, 58] width 37 height 10
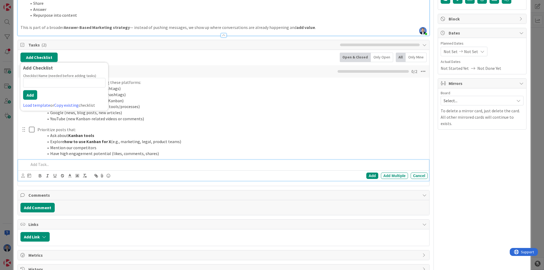
click at [56, 166] on p at bounding box center [227, 164] width 397 height 6
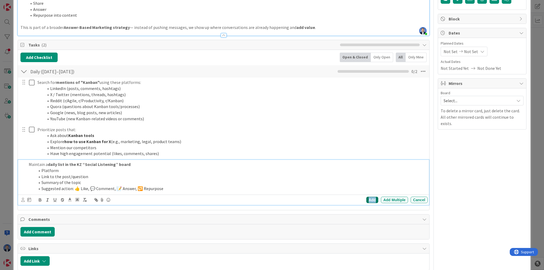
click at [369, 200] on div "Add" at bounding box center [372, 200] width 12 height 6
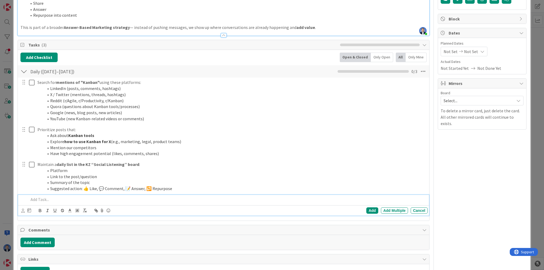
click at [53, 197] on p at bounding box center [227, 199] width 397 height 6
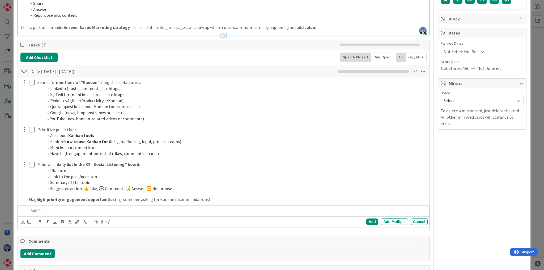
scroll to position [96, 0]
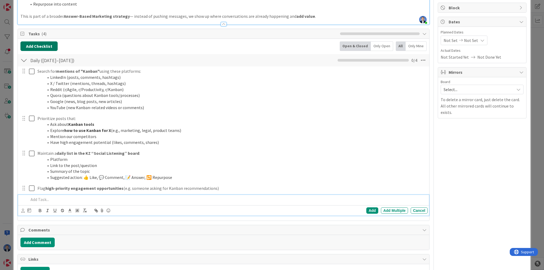
click at [35, 48] on button "Add Checklist" at bounding box center [38, 46] width 37 height 10
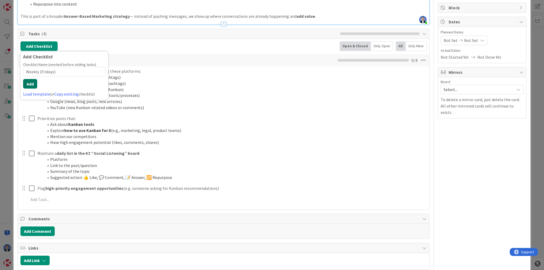
type input "Weekly (Fridays)"
click at [32, 80] on button "Add" at bounding box center [30, 84] width 14 height 10
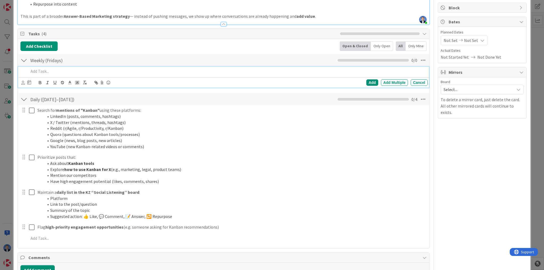
click at [68, 71] on p at bounding box center [227, 71] width 397 height 6
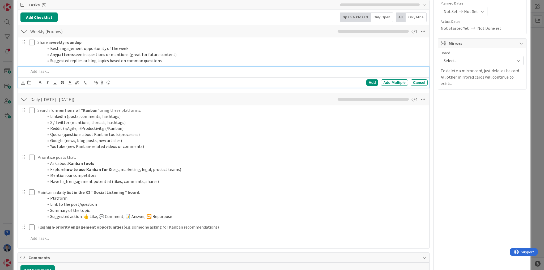
scroll to position [0, 0]
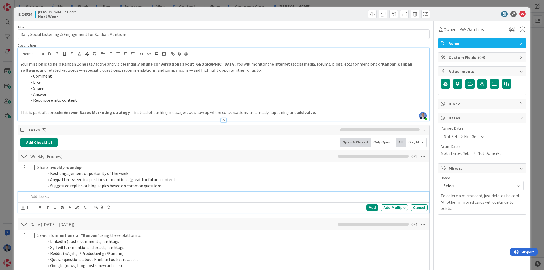
click at [468, 41] on span "Admin" at bounding box center [482, 43] width 68 height 6
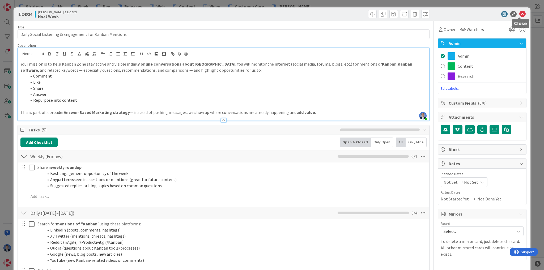
click at [519, 15] on icon at bounding box center [522, 14] width 6 height 6
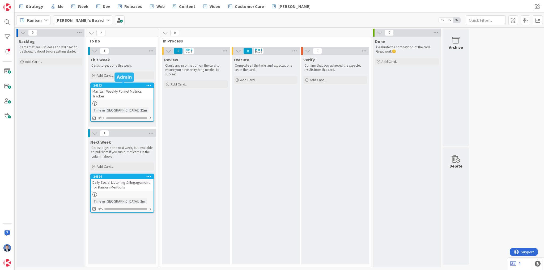
click at [137, 87] on div "24523" at bounding box center [122, 85] width 63 height 5
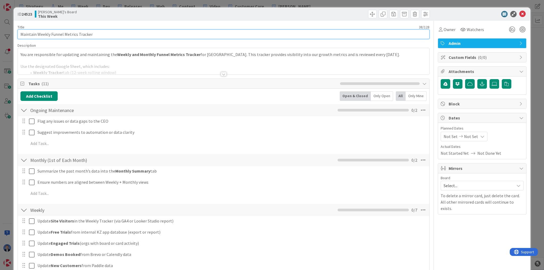
click at [73, 33] on input "Maintain Weekly Funnel Metrics Tracker" at bounding box center [224, 34] width 412 height 10
click at [89, 35] on input "Maintain Weekly Funnel Metrics Tracker" at bounding box center [224, 34] width 412 height 10
click at [79, 35] on input "Maintain Weekly Funnel Metrics Tracker" at bounding box center [224, 34] width 412 height 10
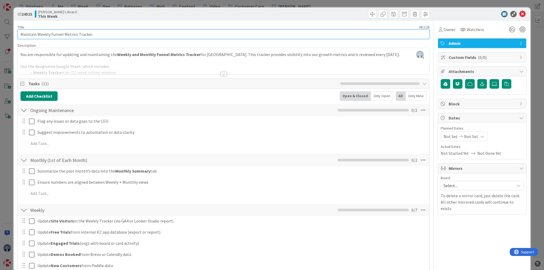
click at [79, 35] on input "Maintain Weekly Funnel Metrics Tracker" at bounding box center [224, 34] width 412 height 10
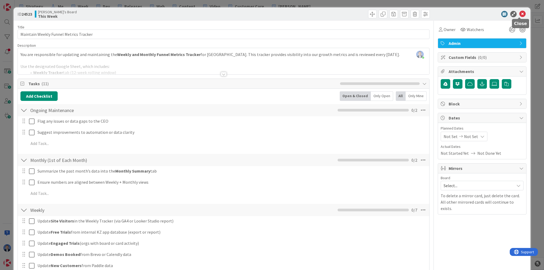
drag, startPoint x: 518, startPoint y: 16, endPoint x: 515, endPoint y: 16, distance: 2.9
click at [519, 16] on icon at bounding box center [522, 14] width 6 height 6
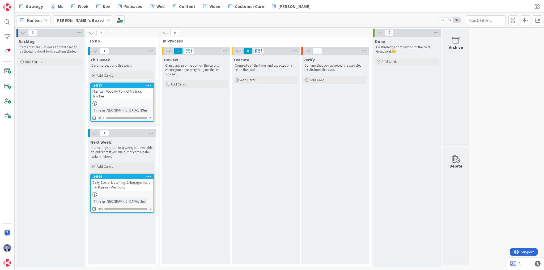
click at [114, 184] on div "Daily Social Listening & Engagement for Kanban Mentions" at bounding box center [122, 185] width 63 height 12
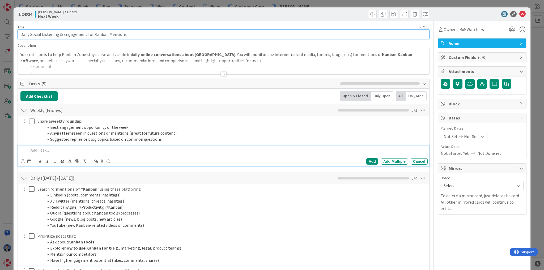
click at [65, 29] on input "Daily Social Listening & Engagement for Kanban Mentions" at bounding box center [224, 34] width 412 height 10
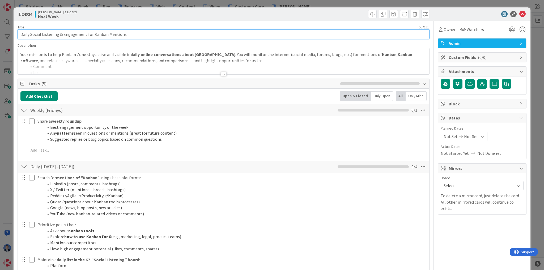
click at [63, 31] on input "Daily Social Listening & Engagement for Kanban Mentions" at bounding box center [224, 34] width 412 height 10
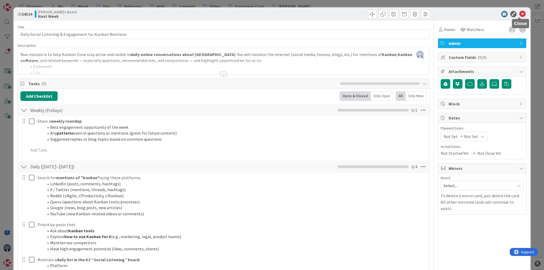
click at [521, 15] on icon at bounding box center [522, 14] width 6 height 6
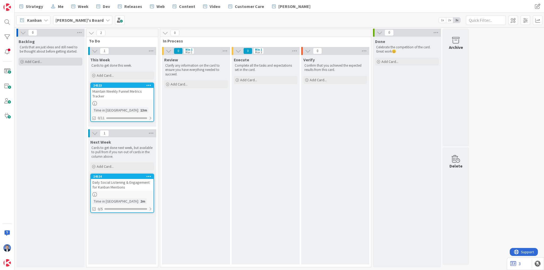
click at [47, 61] on div "Add Card..." at bounding box center [51, 62] width 64 height 8
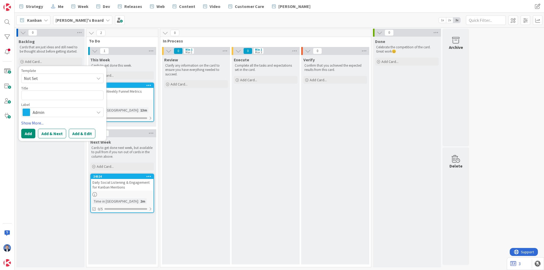
type textarea "x"
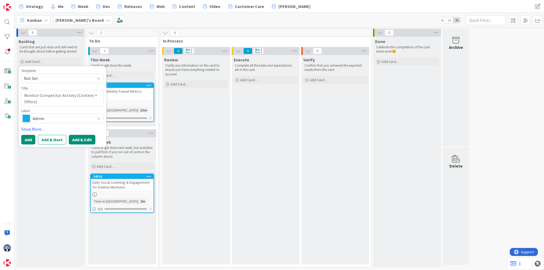
type textarea "Monitor Competitor Activity (Content + Offers)"
click at [81, 140] on button "Add & Edit" at bounding box center [82, 140] width 27 height 10
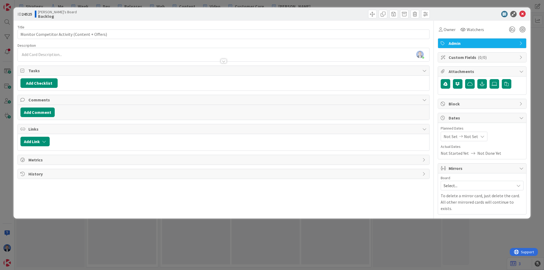
click at [32, 58] on div at bounding box center [223, 59] width 411 height 6
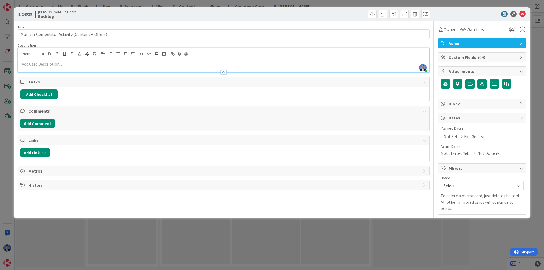
click at [36, 63] on p at bounding box center [223, 64] width 406 height 6
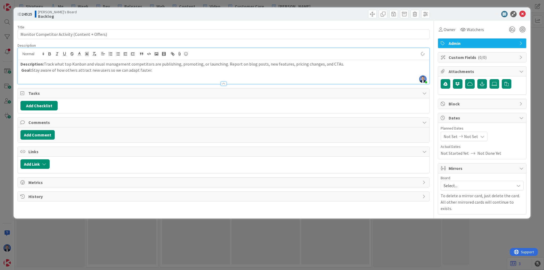
click at [21, 70] on strong "Goal:" at bounding box center [26, 69] width 10 height 5
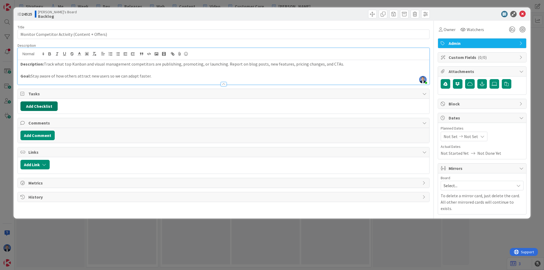
click at [38, 109] on button "Add Checklist" at bounding box center [38, 106] width 37 height 10
type input "Tasks"
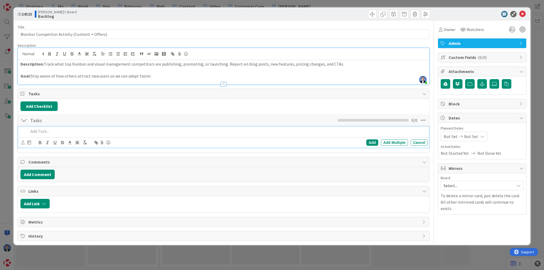
click at [47, 132] on p at bounding box center [227, 131] width 397 height 6
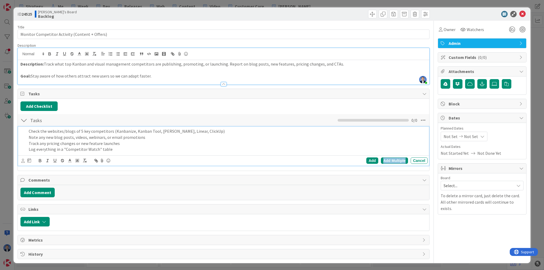
click at [402, 159] on div "Add Multiple" at bounding box center [394, 160] width 27 height 6
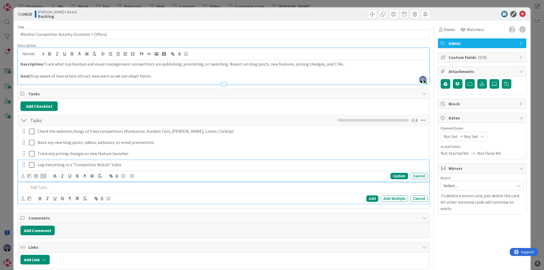
click at [66, 165] on p "Log everything in a "Competitor Watch" table" at bounding box center [231, 165] width 388 height 6
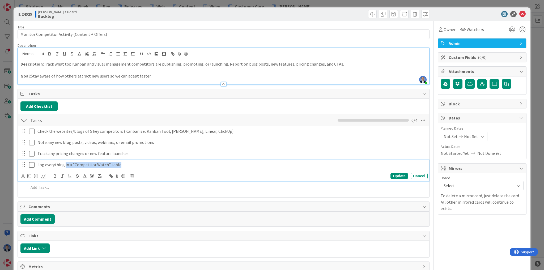
drag, startPoint x: 66, startPoint y: 165, endPoint x: 121, endPoint y: 166, distance: 55.5
click at [121, 166] on p "Log everything in a "Competitor Watch" table" at bounding box center [231, 165] width 388 height 6
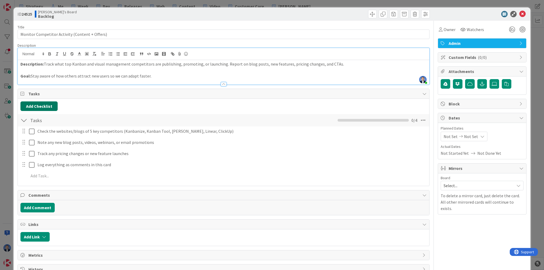
click at [39, 107] on button "Add Checklist" at bounding box center [38, 106] width 37 height 10
type input "Target Competitor List (Top 10 Real Kanban SaaS)"
click at [32, 144] on button "Add" at bounding box center [30, 144] width 14 height 10
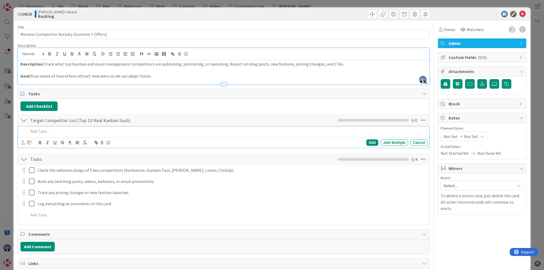
click at [41, 132] on p at bounding box center [227, 131] width 397 height 6
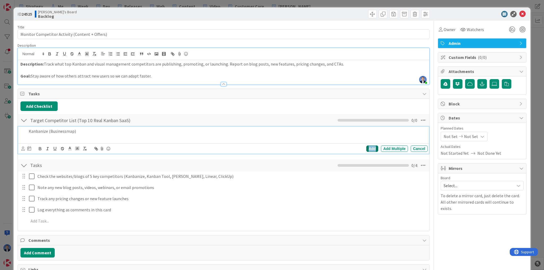
click at [371, 149] on div "Add" at bounding box center [372, 148] width 12 height 6
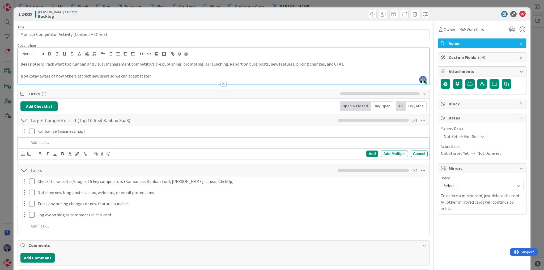
click at [62, 143] on p at bounding box center [227, 142] width 397 height 6
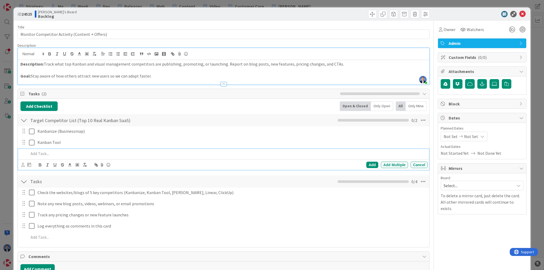
click at [48, 150] on div at bounding box center [227, 153] width 401 height 9
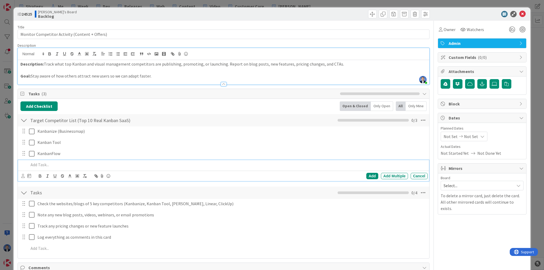
click at [47, 164] on p at bounding box center [227, 165] width 397 height 6
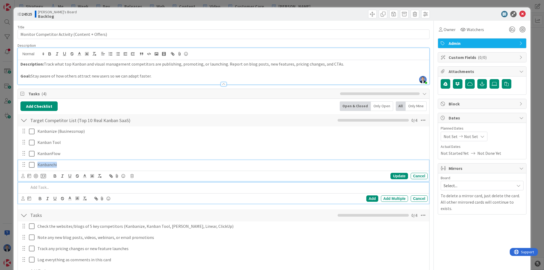
drag, startPoint x: 63, startPoint y: 165, endPoint x: 28, endPoint y: 123, distance: 55.2
click at [28, 123] on div "Target Competitor List (Top 10 Real Kanban SaaS) Checklist Name 48 / 64 Target …" at bounding box center [223, 160] width 411 height 92
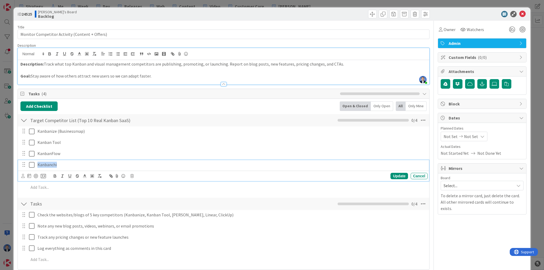
click at [47, 174] on div "Update Cancel" at bounding box center [224, 175] width 406 height 7
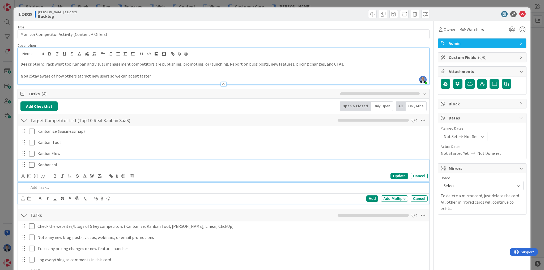
click at [49, 183] on div at bounding box center [227, 187] width 401 height 9
click at [50, 186] on p at bounding box center [227, 187] width 397 height 6
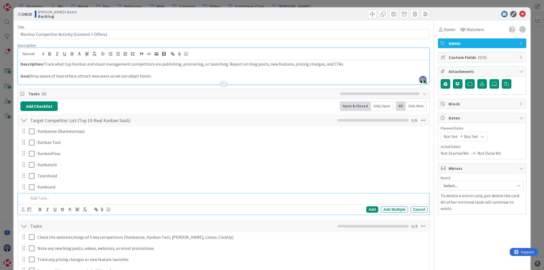
click at [88, 196] on p at bounding box center [227, 198] width 397 height 6
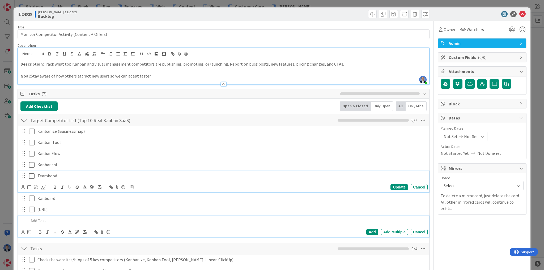
click at [66, 173] on p "Teamhood" at bounding box center [231, 176] width 388 height 6
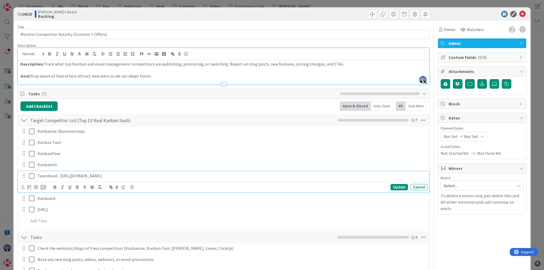
click at [56, 197] on p "Kanboard" at bounding box center [231, 198] width 388 height 6
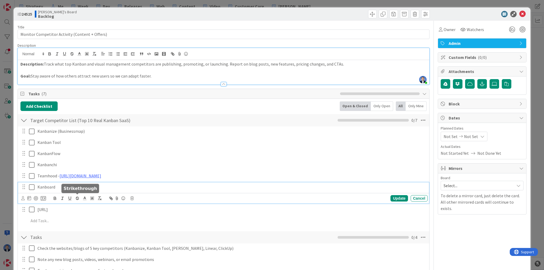
click at [80, 198] on div "Kanboard Update Cancel" at bounding box center [223, 192] width 411 height 21
click at [131, 198] on icon at bounding box center [131, 198] width 3 height 4
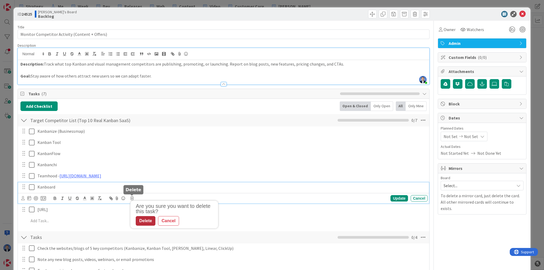
click at [151, 222] on div "Delete" at bounding box center [146, 221] width 20 height 10
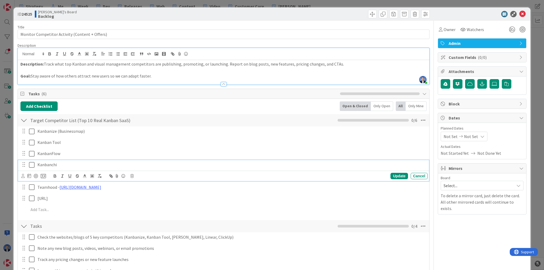
click at [64, 163] on p "Kanbanchi" at bounding box center [231, 165] width 388 height 6
click at [46, 153] on p "KanbanFlow" at bounding box center [231, 154] width 388 height 6
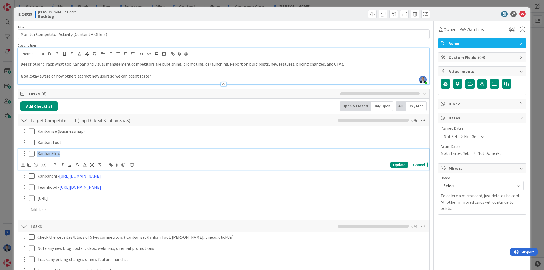
click at [46, 153] on p "KanbanFlow" at bounding box center [231, 154] width 388 height 6
click at [69, 151] on p "KanbanFlow" at bounding box center [231, 154] width 388 height 6
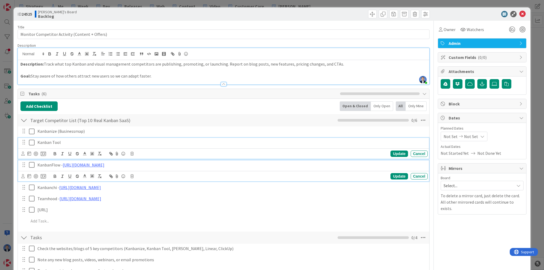
click at [52, 144] on p "Kanban Tool" at bounding box center [231, 142] width 388 height 6
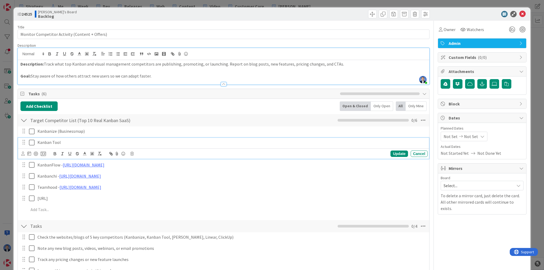
click at [52, 144] on p "Kanban Tool" at bounding box center [231, 142] width 388 height 6
copy p "Kanban Tool"
click at [69, 143] on p "Kanban Tool" at bounding box center [231, 142] width 388 height 6
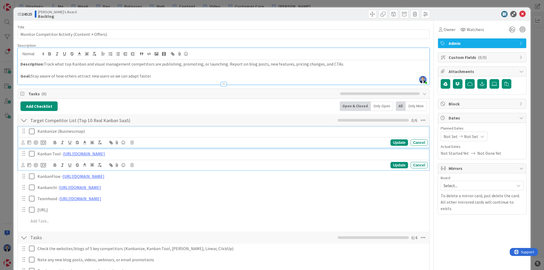
click at [67, 130] on p "Kanbanize (Businessmap)" at bounding box center [231, 131] width 388 height 6
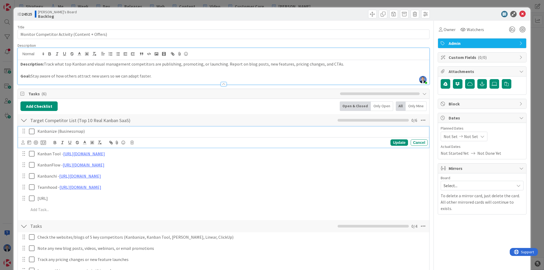
click at [67, 130] on p "Kanbanize (Businessmap)" at bounding box center [231, 131] width 388 height 6
copy p "Businessmap"
click at [104, 130] on p "Kanbanize (Businessmap)" at bounding box center [231, 131] width 388 height 6
drag, startPoint x: 77, startPoint y: 120, endPoint x: 30, endPoint y: 120, distance: 47.0
click at [30, 120] on input "Target Competitor List (Top 10 Real Kanban SaaS)" at bounding box center [87, 120] width 119 height 10
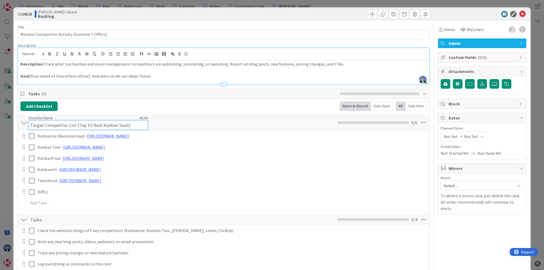
drag, startPoint x: 90, startPoint y: 119, endPoint x: 76, endPoint y: 121, distance: 14.1
click at [76, 121] on input "Target Competitor List (Top 10 Real Kanban SaaS)" at bounding box center [87, 125] width 119 height 10
type input "Target Competitor List - Real Kanban SaaS)"
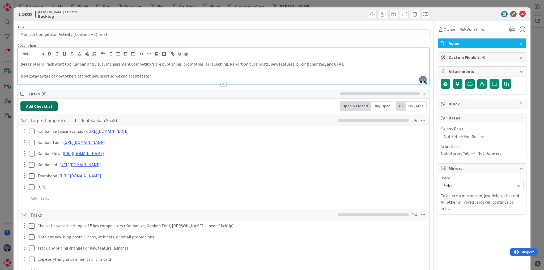
click at [38, 104] on button "Add Checklist" at bounding box center [38, 106] width 37 height 10
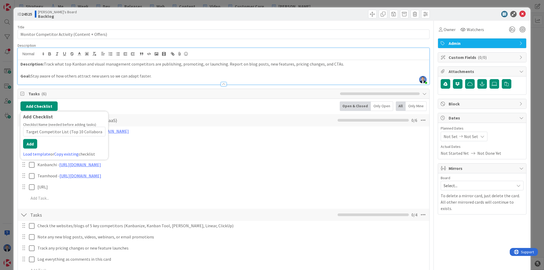
scroll to position [0, 33]
drag, startPoint x: 31, startPoint y: 131, endPoint x: 45, endPoint y: 131, distance: 14.1
click at [45, 131] on input "Target Competitor List (Top 10 Collaboration Tools w/ Kanban)" at bounding box center [64, 132] width 82 height 10
drag, startPoint x: 89, startPoint y: 131, endPoint x: 104, endPoint y: 131, distance: 15.4
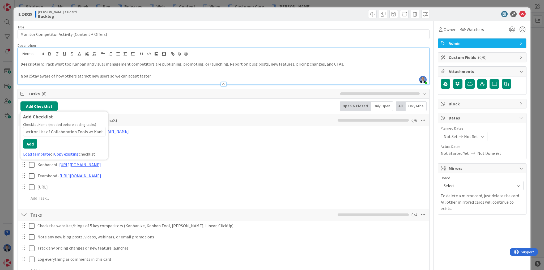
click at [104, 131] on input "Target Competitor List of Collaboration Tools w/ Kanban)" at bounding box center [64, 132] width 82 height 10
click at [103, 131] on input "Target Competitor List of Collaboration Tools w/ Kanban)" at bounding box center [64, 132] width 82 height 10
type input "Target Competitor List of Collaboration Tools w/ Kanban views"
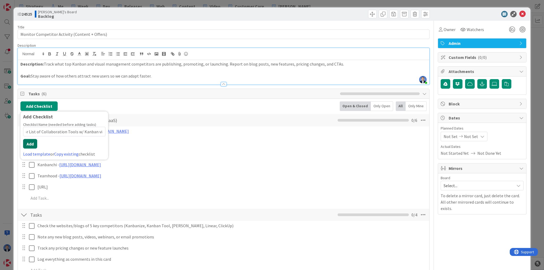
click at [28, 143] on button "Add" at bounding box center [30, 144] width 14 height 10
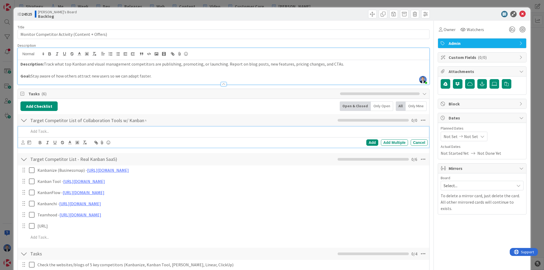
click at [41, 132] on p at bounding box center [227, 131] width 397 height 6
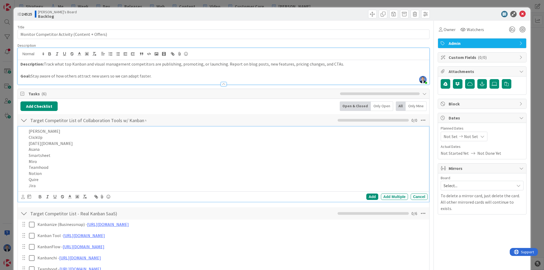
click at [36, 180] on p "Quire" at bounding box center [227, 180] width 397 height 6
copy p "Quire"
click at [59, 159] on p "Miro" at bounding box center [227, 161] width 397 height 6
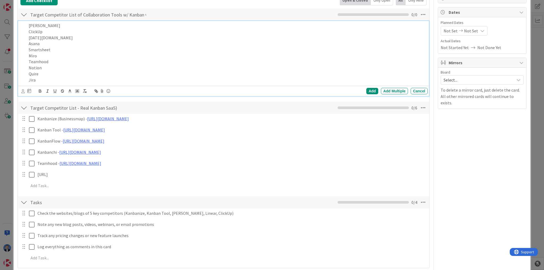
scroll to position [106, 0]
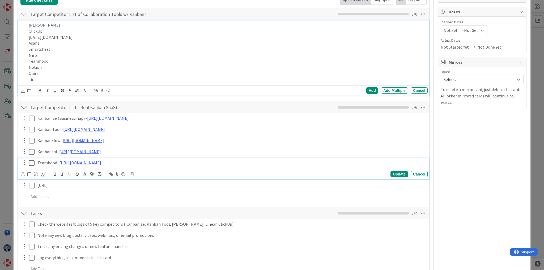
click at [50, 163] on p "Teamhood - [URL][DOMAIN_NAME]" at bounding box center [231, 163] width 388 height 6
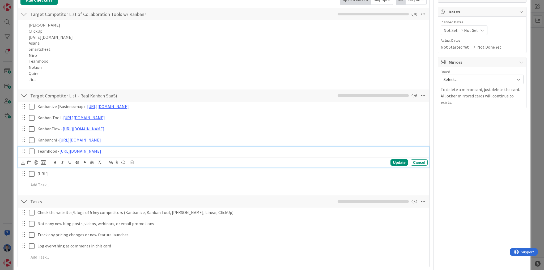
scroll to position [95, 0]
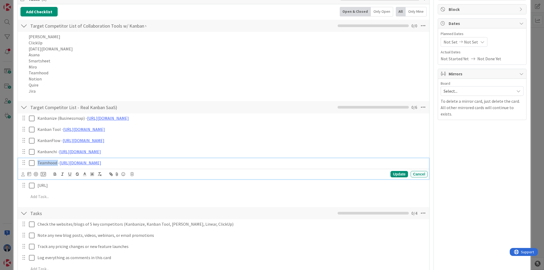
click at [50, 163] on p "Teamhood - [URL][DOMAIN_NAME]" at bounding box center [231, 163] width 388 height 6
copy p "Teamhood - [URL][DOMAIN_NAME]"
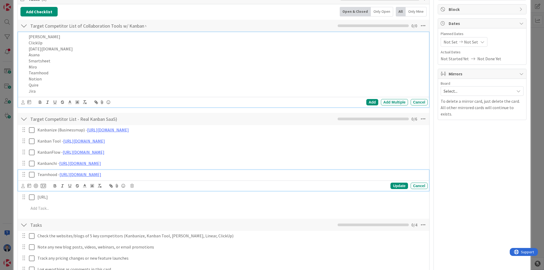
click at [38, 73] on div "[PERSON_NAME] ClickUp [DATE][DOMAIN_NAME] Asana Smartsheet Miro Teamhood Notion…" at bounding box center [227, 63] width 401 height 63
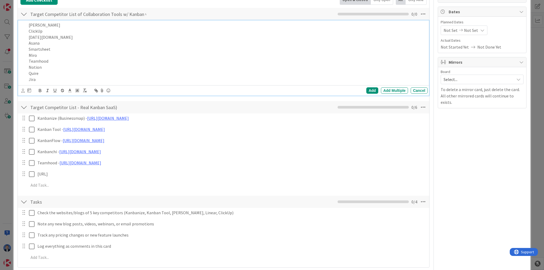
click at [38, 73] on p "Quire" at bounding box center [227, 73] width 397 height 6
click at [37, 62] on p "Teamhood" at bounding box center [227, 61] width 397 height 6
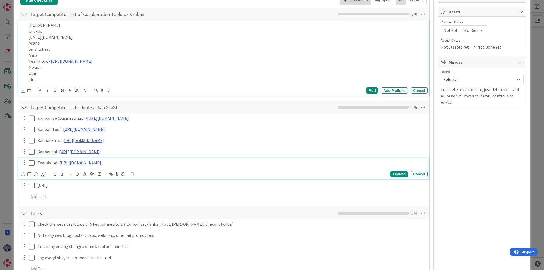
click at [48, 162] on p "Teamhood - [URL][DOMAIN_NAME]" at bounding box center [231, 163] width 388 height 6
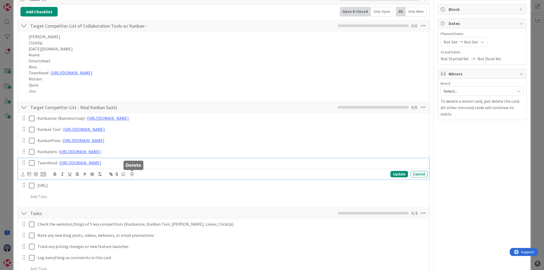
click at [132, 173] on icon at bounding box center [131, 174] width 3 height 4
click at [143, 196] on div "Delete" at bounding box center [146, 197] width 20 height 10
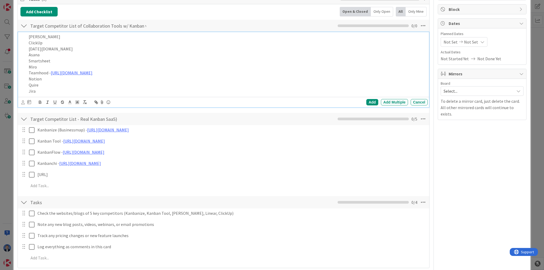
click at [35, 53] on p "Asana" at bounding box center [227, 55] width 397 height 6
click at [48, 88] on p "Jira" at bounding box center [227, 91] width 397 height 6
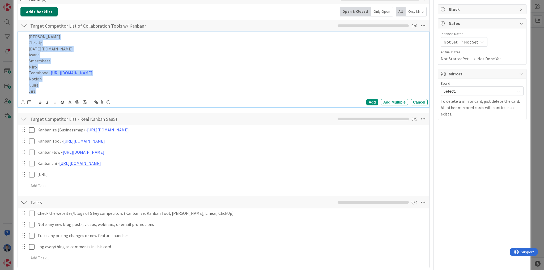
drag, startPoint x: 40, startPoint y: 91, endPoint x: 25, endPoint y: 12, distance: 80.0
click at [25, 12] on div "Add Checklist Back Open & Closed Only Open All Only Mine Target Competitor List…" at bounding box center [223, 136] width 406 height 258
copy div "[PERSON_NAME] ClickUp [DATE][DOMAIN_NAME] Asana Smartsheet Miro Teamhood - [URL…"
click at [87, 70] on link "[URL][DOMAIN_NAME]" at bounding box center [72, 72] width 42 height 5
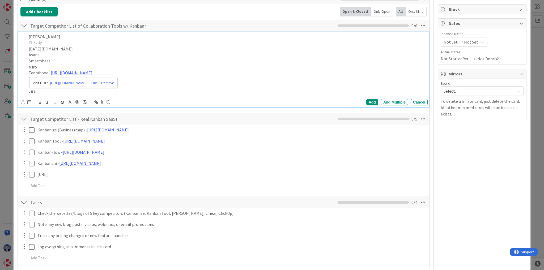
click at [96, 64] on p "Miro" at bounding box center [227, 67] width 397 height 6
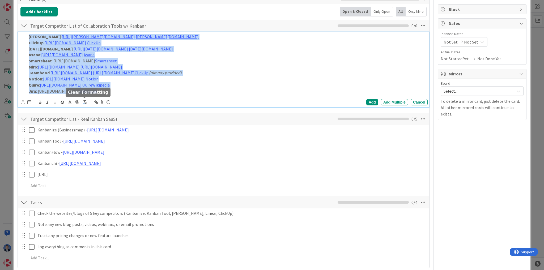
click at [85, 102] on icon "button" at bounding box center [84, 102] width 5 height 5
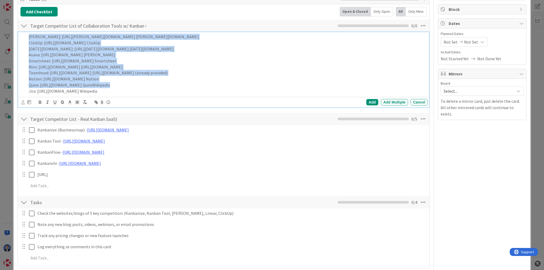
click at [38, 37] on p "[PERSON_NAME]: [URL][PERSON_NAME][DOMAIN_NAME] [PERSON_NAME][DOMAIN_NAME]" at bounding box center [227, 37] width 397 height 6
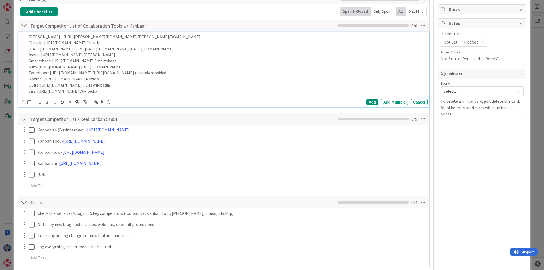
click at [95, 37] on p "[PERSON_NAME] - [URL][PERSON_NAME][DOMAIN_NAME] [PERSON_NAME][DOMAIN_NAME]" at bounding box center [227, 37] width 397 height 6
click at [42, 42] on p "ClickUp: [URL][DOMAIN_NAME] ClickUp" at bounding box center [227, 43] width 397 height 6
click at [44, 42] on p "ClickUp: [URL][DOMAIN_NAME] ClickUp" at bounding box center [227, 43] width 397 height 6
drag, startPoint x: 51, startPoint y: 49, endPoint x: 54, endPoint y: 48, distance: 3.3
click at [54, 48] on p "[DATE][DOMAIN_NAME]: [URL][DATE][DOMAIN_NAME] [DATE][DOMAIN_NAME]" at bounding box center [227, 49] width 397 height 6
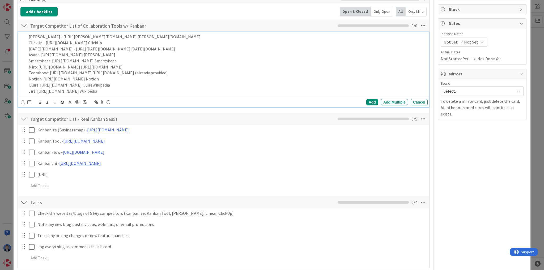
click at [96, 46] on p "[DATE][DOMAIN_NAME] - [URL][DATE][DOMAIN_NAME] [DATE][DOMAIN_NAME]" at bounding box center [227, 49] width 397 height 6
drag, startPoint x: 97, startPoint y: 46, endPoint x: 115, endPoint y: 46, distance: 17.5
click at [115, 46] on p "[DATE][DOMAIN_NAME] - [URL][DATE][DOMAIN_NAME] [DATE][DOMAIN_NAME]" at bounding box center [227, 49] width 397 height 6
drag, startPoint x: 39, startPoint y: 55, endPoint x: 42, endPoint y: 55, distance: 2.7
click at [42, 55] on p "Asana: [URL][DOMAIN_NAME] [PERSON_NAME]" at bounding box center [227, 55] width 397 height 6
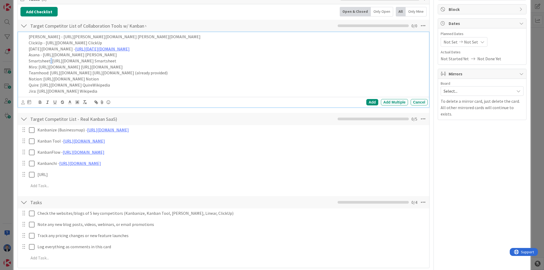
click at [51, 59] on p "Smartsheet: [URL][DOMAIN_NAME] Smartsheet" at bounding box center [227, 61] width 397 height 6
drag, startPoint x: 36, startPoint y: 67, endPoint x: 39, endPoint y: 68, distance: 3.3
click at [39, 68] on p "Miro: [URL][DOMAIN_NAME] [URL][DOMAIN_NAME]" at bounding box center [227, 67] width 397 height 6
click at [50, 72] on p "Teamhood: [URL][DOMAIN_NAME] [URL][DOMAIN_NAME] (already provided)" at bounding box center [227, 73] width 397 height 6
drag, startPoint x: 179, startPoint y: 72, endPoint x: 93, endPoint y: 72, distance: 86.3
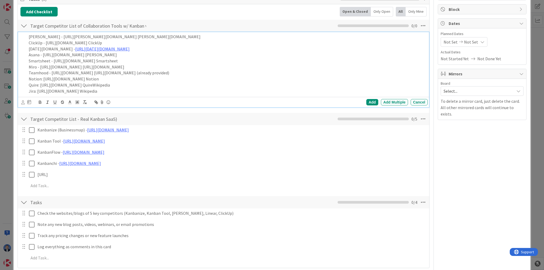
click at [93, 72] on p "Teamhood - [URL][DOMAIN_NAME] [URL][DOMAIN_NAME] (already provided)" at bounding box center [227, 73] width 397 height 6
drag, startPoint x: 104, startPoint y: 83, endPoint x: 29, endPoint y: 79, distance: 75.2
click at [29, 79] on div "[PERSON_NAME] - [URL][PERSON_NAME][DOMAIN_NAME] [PERSON_NAME][DOMAIN_NAME] Clic…" at bounding box center [227, 63] width 401 height 63
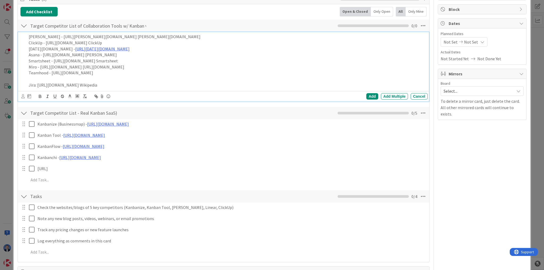
drag, startPoint x: 130, startPoint y: 85, endPoint x: 29, endPoint y: 85, distance: 100.3
click at [29, 85] on p "Jira: [URL][DOMAIN_NAME] Wikipedia" at bounding box center [227, 85] width 397 height 6
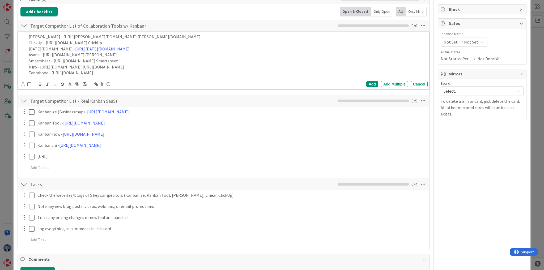
click at [388, 83] on div "Add Multiple" at bounding box center [394, 84] width 27 height 6
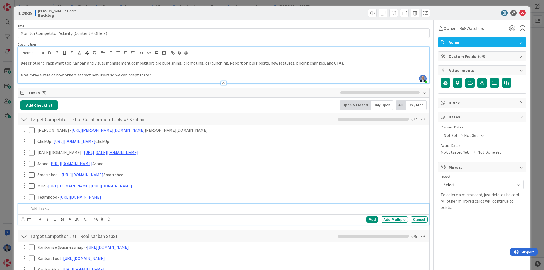
scroll to position [0, 0]
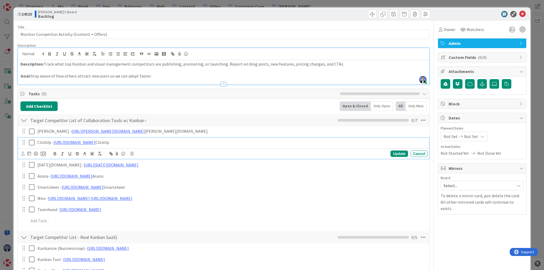
click at [100, 143] on p "ClickUp - [URL][DOMAIN_NAME] ClickUp" at bounding box center [231, 142] width 388 height 6
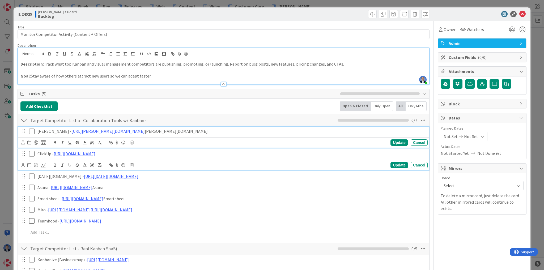
click at [87, 130] on p "[PERSON_NAME] - [URL][PERSON_NAME][DOMAIN_NAME] [PERSON_NAME][DOMAIN_NAME]" at bounding box center [231, 131] width 388 height 6
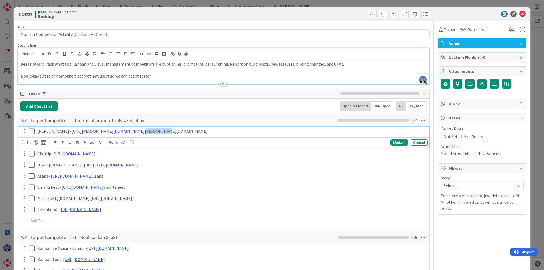
drag, startPoint x: 87, startPoint y: 130, endPoint x: 97, endPoint y: 130, distance: 10.4
click at [97, 130] on p "[PERSON_NAME] - [URL][PERSON_NAME][DOMAIN_NAME] [PERSON_NAME][DOMAIN_NAME]" at bounding box center [231, 131] width 388 height 6
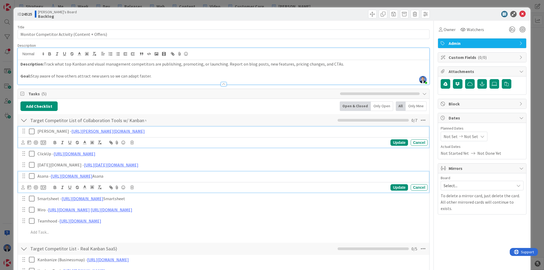
click at [91, 175] on p "Asana - [URL][DOMAIN_NAME] [PERSON_NAME]" at bounding box center [231, 176] width 388 height 6
click at [91, 186] on polygon at bounding box center [91, 186] width 0 height 0
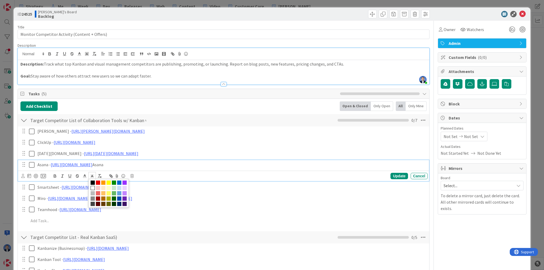
click at [93, 163] on p "Asana - [URL][DOMAIN_NAME] [PERSON_NAME]" at bounding box center [231, 165] width 388 height 6
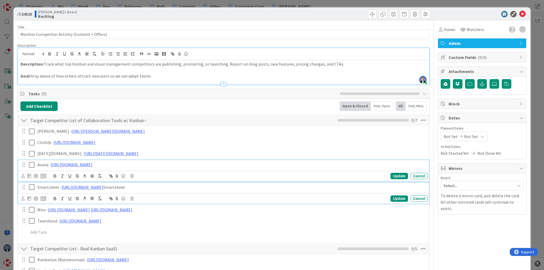
click at [123, 188] on p "Smartsheet - [URL][DOMAIN_NAME] Smartsheet" at bounding box center [231, 187] width 388 height 6
click at [123, 195] on icon at bounding box center [123, 198] width 6 height 7
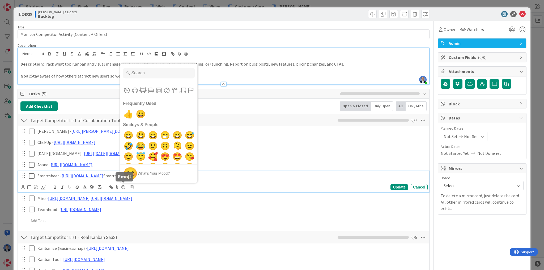
click at [135, 172] on span "😊" at bounding box center [129, 174] width 12 height 12
click at [134, 175] on span "😊" at bounding box center [129, 174] width 12 height 12
click at [176, 203] on div "[PERSON_NAME] - [URL][PERSON_NAME][DOMAIN_NAME] Update Cancel ClickUp - [URL][D…" at bounding box center [223, 176] width 406 height 101
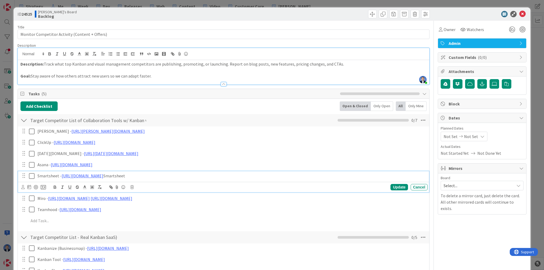
click at [128, 173] on p "Smartsheet - [URL][DOMAIN_NAME] Smartsheet" at bounding box center [231, 176] width 388 height 6
click at [128, 174] on p "Smartsheet - [URL][DOMAIN_NAME] Smartsheet" at bounding box center [231, 176] width 388 height 6
click at [126, 176] on p "Smartsheet - [URL][DOMAIN_NAME] Smartsheet" at bounding box center [231, 176] width 388 height 6
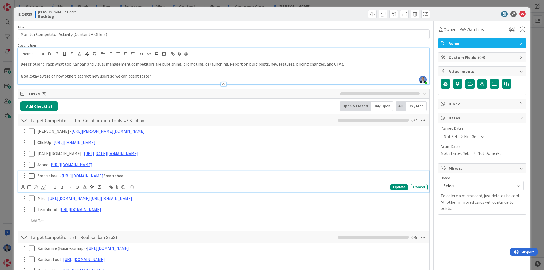
click at [126, 176] on p "Smartsheet - [URL][DOMAIN_NAME] Smartsheet" at bounding box center [231, 176] width 388 height 6
click at [458, 223] on div "Owner Watchers Admin Custom Fields ( 0/0 ) Attachments Block Dates Planned Date…" at bounding box center [481, 248] width 89 height 454
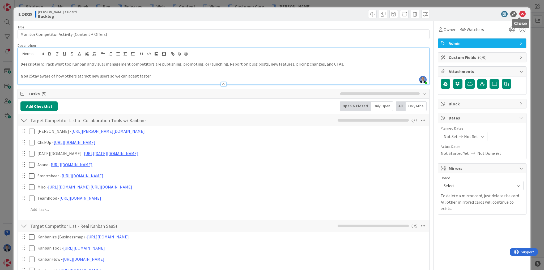
drag, startPoint x: 520, startPoint y: 15, endPoint x: 501, endPoint y: 19, distance: 19.0
click at [520, 15] on icon at bounding box center [522, 14] width 6 height 6
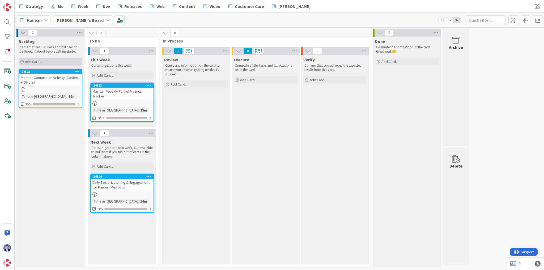
click at [31, 60] on span "Add Card..." at bounding box center [33, 61] width 17 height 5
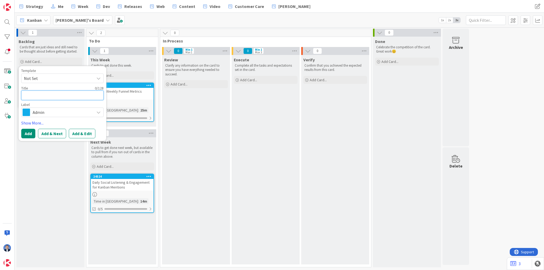
paste textarea "Curate Kanban Questions on Quora/Reddit/Stack Overflow for SEO Inspiration"
type textarea "x"
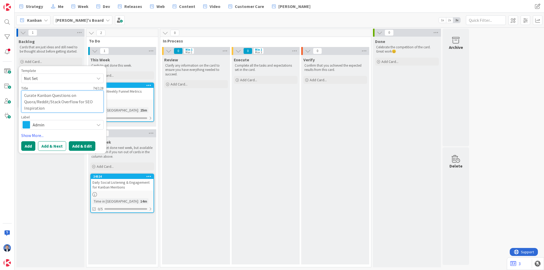
type textarea "Curate Kanban Questions on Quora/Reddit/Stack Overflow for SEO Inspiration"
click at [77, 145] on button "Add & Edit" at bounding box center [82, 146] width 27 height 10
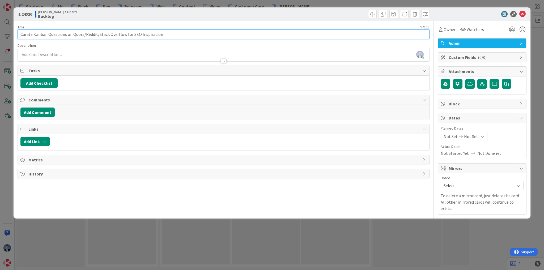
click at [103, 35] on input "Curate Kanban Questions on Quora/Reddit/Stack Overflow for SEO Inspiration" at bounding box center [224, 34] width 412 height 10
paste input "for Blog/Video"
type input "Curate Kanban Questions for Blog/Video Inspiration"
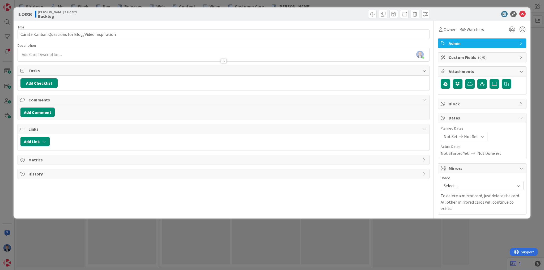
click at [33, 53] on div "[PERSON_NAME] just joined" at bounding box center [223, 54] width 411 height 13
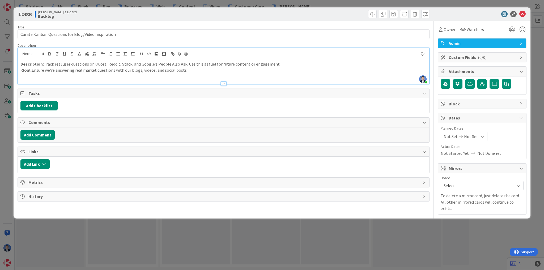
click at [278, 63] on p "Description: Track real user questions on Quora, Reddit, Stack, and Google’s Pe…" at bounding box center [223, 64] width 406 height 6
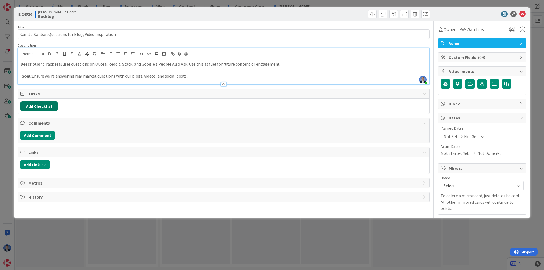
click at [32, 106] on button "Add Checklist" at bounding box center [38, 106] width 37 height 10
type input "Tasks"
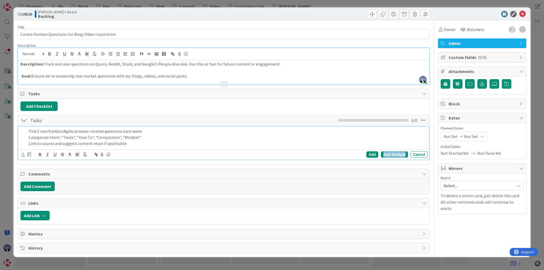
click at [396, 155] on div "Add Multiple" at bounding box center [394, 154] width 27 height 6
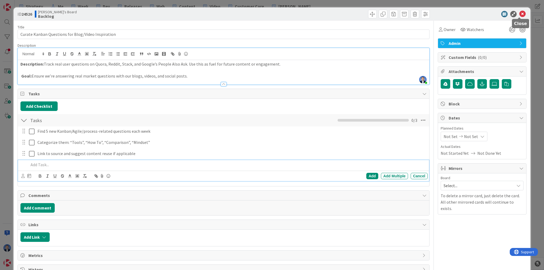
click at [520, 15] on icon at bounding box center [522, 14] width 6 height 6
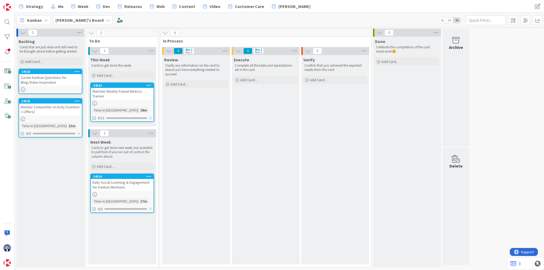
click at [104, 89] on div "Maintain Weekly Funnel Metrics Tracker" at bounding box center [122, 94] width 63 height 12
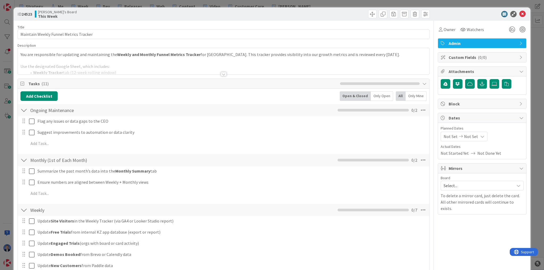
click at [149, 60] on p at bounding box center [223, 61] width 406 height 6
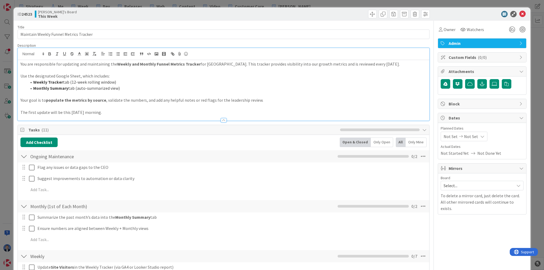
click at [148, 112] on p "The first update will be this [DATE] morning." at bounding box center [223, 112] width 406 height 6
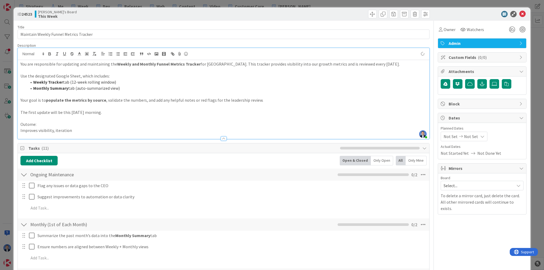
click at [27, 125] on p "Outome:" at bounding box center [223, 124] width 406 height 6
click at [45, 122] on p "Outcome:" at bounding box center [223, 124] width 406 height 6
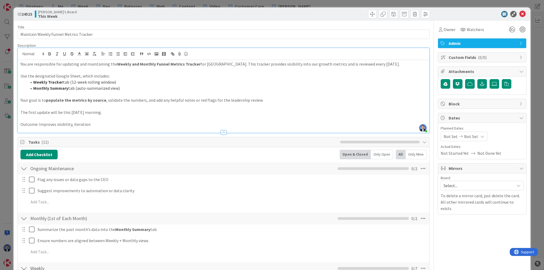
click at [29, 124] on p "Outcome: Improves visibility, iteration" at bounding box center [223, 124] width 406 height 6
click at [28, 125] on p "Outcome: Improves visibility, iteration" at bounding box center [223, 124] width 406 height 6
click at [519, 12] on icon at bounding box center [522, 14] width 6 height 6
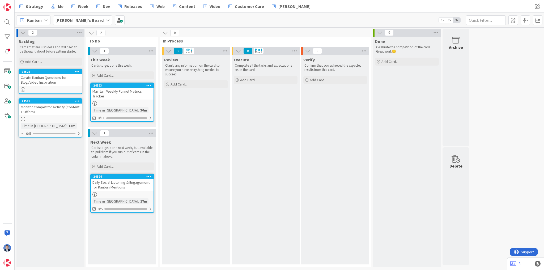
click at [117, 185] on div "Daily Social Listening & Engagement for Kanban Mentions" at bounding box center [122, 185] width 63 height 12
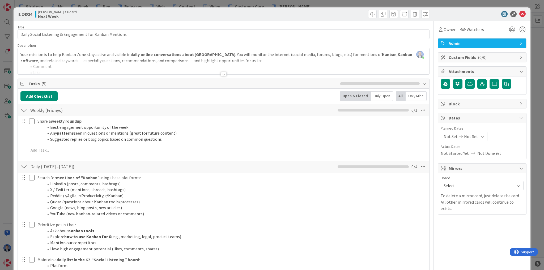
click at [105, 59] on div "Your mission is to help Kanban Zone stay active and visible in daily online con…" at bounding box center [223, 62] width 411 height 24
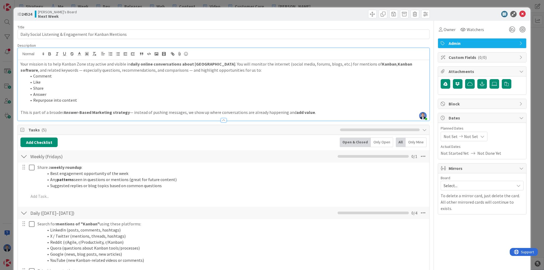
click at [321, 113] on p "This is part of a broader Answer-Based Marketing strategy — instead of pushing …" at bounding box center [223, 112] width 406 height 6
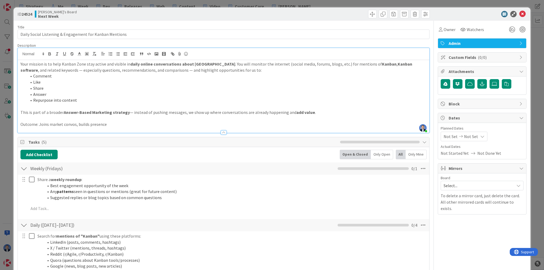
click at [31, 125] on p "Outcome: Joins market convos, builds presence" at bounding box center [223, 124] width 406 height 6
drag, startPoint x: 517, startPoint y: 14, endPoint x: 513, endPoint y: 16, distance: 5.1
click at [519, 14] on icon at bounding box center [522, 14] width 6 height 6
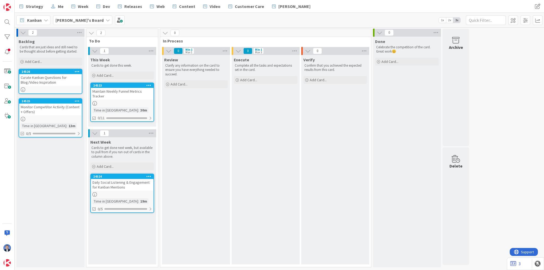
click at [45, 80] on div "Curate Kanban Questions for Blog/Video Inspiration" at bounding box center [50, 80] width 63 height 12
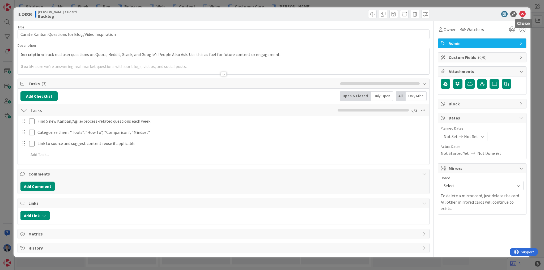
click at [523, 14] on icon at bounding box center [522, 14] width 6 height 6
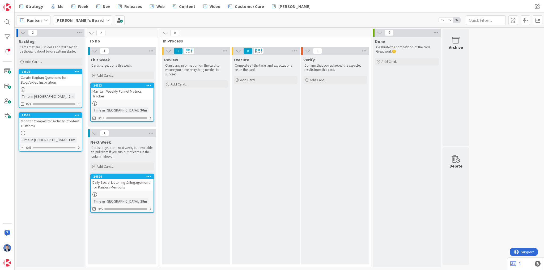
click at [49, 128] on link "24525 Monitor Competitor Activity (Content + Offers) Time in Column : 13m 0/5" at bounding box center [51, 131] width 64 height 39
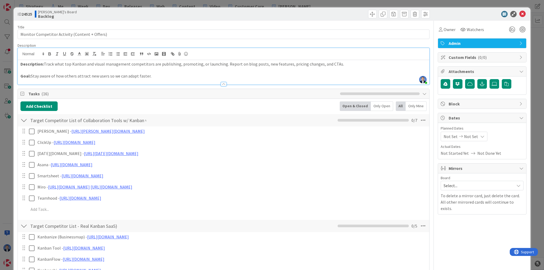
click at [182, 59] on div "[PERSON_NAME] just joined Description: Track what top Kanban and visual managem…" at bounding box center [223, 66] width 411 height 36
click at [166, 73] on p "Goal: Stay aware of how others attract new users so we can adapt faster." at bounding box center [223, 76] width 406 height 6
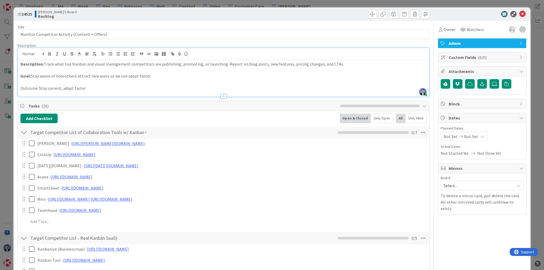
click at [26, 88] on p "Outcome: Stay current, adapt faster" at bounding box center [223, 88] width 406 height 6
click at [520, 15] on icon at bounding box center [522, 14] width 6 height 6
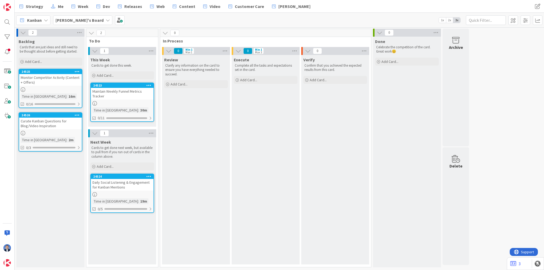
click at [63, 122] on div "Curate Kanban Questions for Blog/Video Inspiration" at bounding box center [50, 124] width 63 height 12
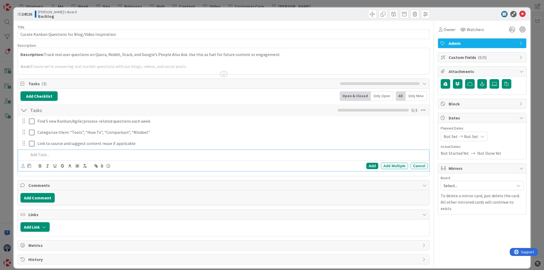
click at [131, 58] on p at bounding box center [223, 61] width 406 height 6
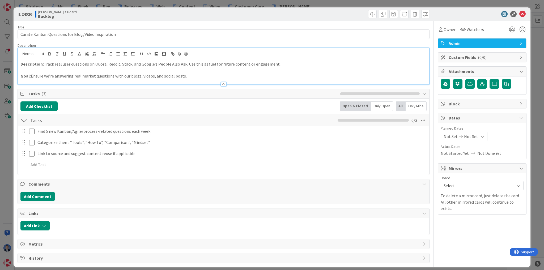
click at [198, 75] on p "Goal: Ensure we’re answering real market questions with our blogs, videos, and …" at bounding box center [223, 76] width 406 height 6
click at [521, 13] on icon at bounding box center [522, 14] width 6 height 6
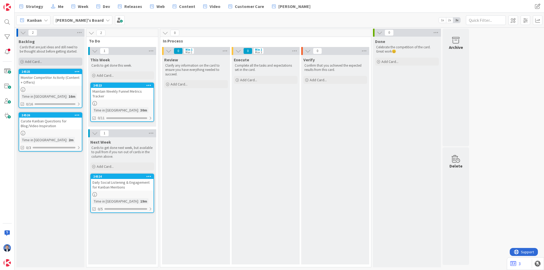
click at [40, 61] on span "Add Card..." at bounding box center [33, 61] width 17 height 5
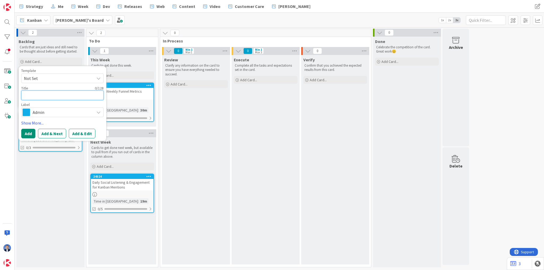
paste textarea "Engage with Relevant LinkedIn Posts from Strategic Targets"
type textarea "x"
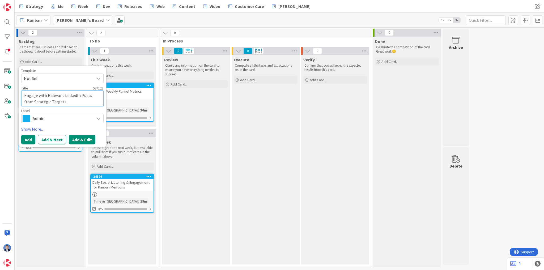
type textarea "Engage with Relevant LinkedIn Posts from Strategic Targets"
click at [78, 138] on button "Add & Edit" at bounding box center [82, 140] width 27 height 10
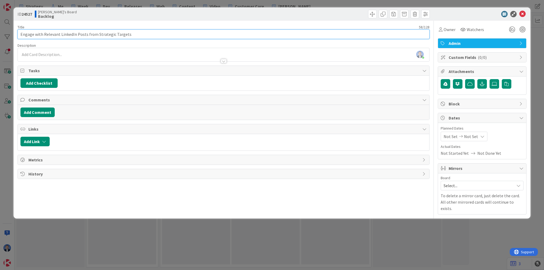
click at [68, 34] on input "Engage with Relevant LinkedIn Posts from Strategic Targets" at bounding box center [224, 34] width 412 height 10
paste input "Weekly LinkedIn Engagement with Target ICP"
type input "Weekly LinkedIn Engagement with Target ICPs"
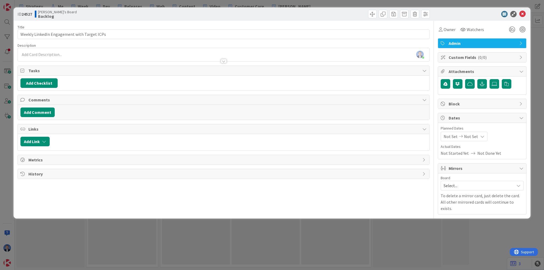
click at [54, 53] on div "[PERSON_NAME] just joined" at bounding box center [223, 54] width 411 height 13
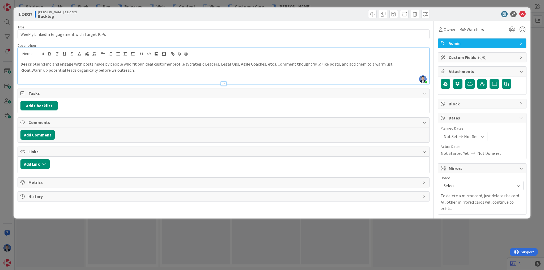
click at [390, 63] on p "Description: Find and engage with posts made by people who fit our ideal custom…" at bounding box center [223, 64] width 406 height 6
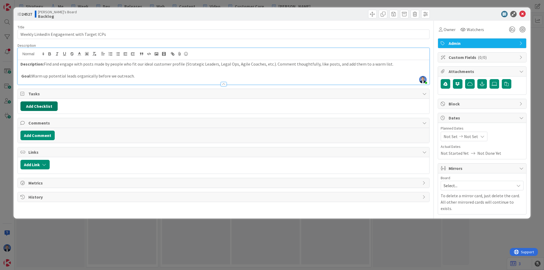
click at [37, 106] on button "Add Checklist" at bounding box center [38, 106] width 37 height 10
type input "Tasks"
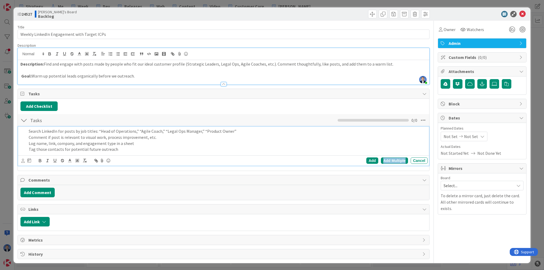
click at [390, 159] on div "Add Multiple" at bounding box center [394, 160] width 27 height 6
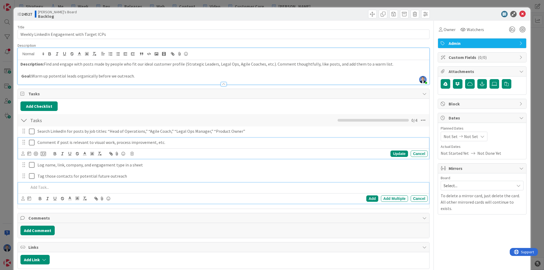
click at [39, 142] on p "Comment if post is relevant to visual work, process improvement, etc." at bounding box center [231, 142] width 388 height 6
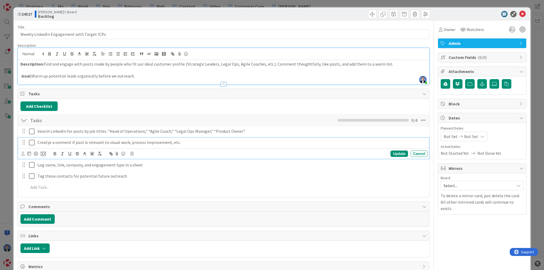
click at [45, 142] on p "Creatye a omment if post is relevant to visual work, process improvement, etc." at bounding box center [231, 142] width 388 height 6
click at [55, 143] on p "Suggest a omment if post is relevant to visual work, process improvement, etc." at bounding box center [231, 142] width 388 height 6
click at [187, 144] on p "Suggest a comment if post is relevant to visual work, process improvement, etc." at bounding box center [231, 142] width 388 height 6
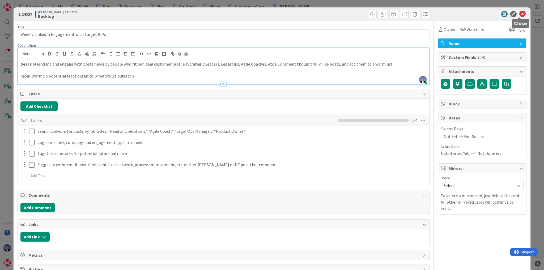
click at [521, 13] on icon at bounding box center [522, 14] width 6 height 6
